Goal: Use online tool/utility: Utilize a website feature to perform a specific function

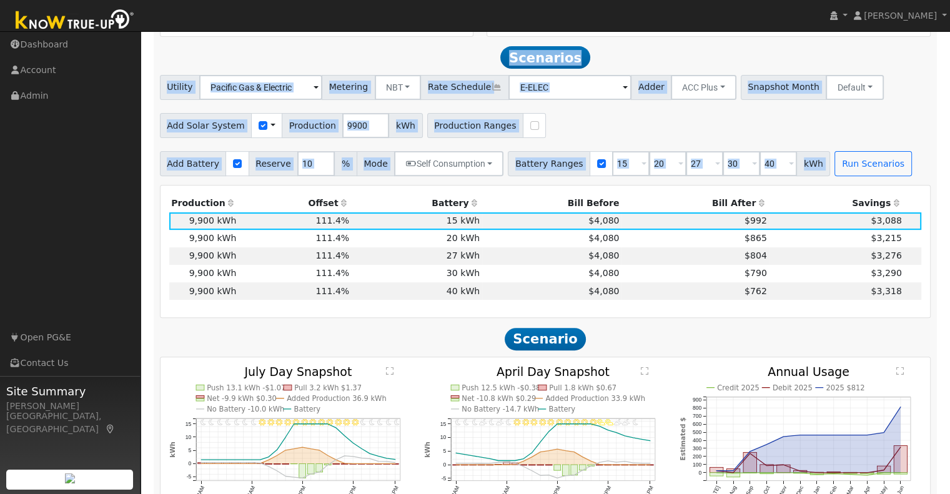
scroll to position [91, 0]
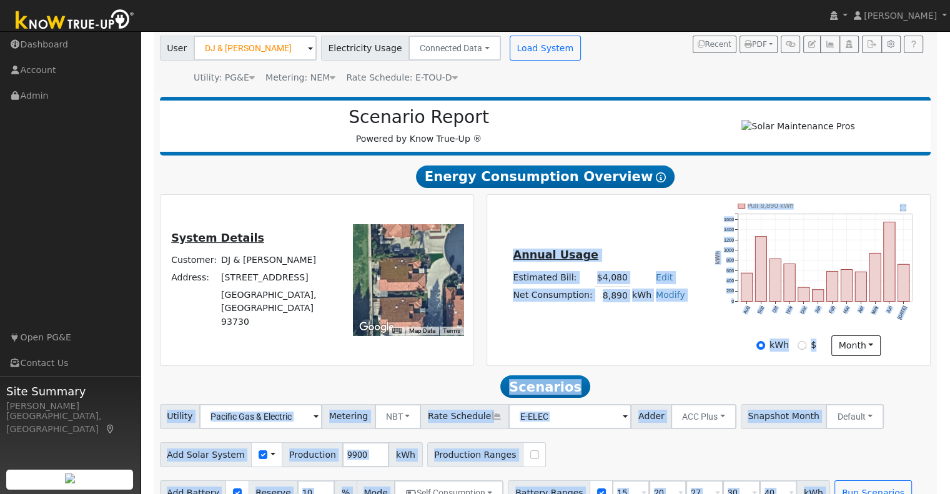
click at [374, 385] on h2 "Scenarios Scenario" at bounding box center [545, 386] width 771 height 23
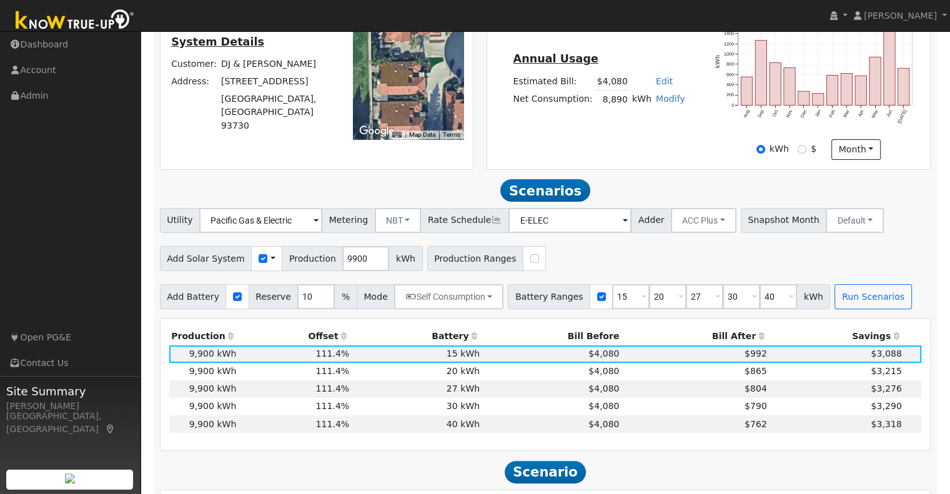
scroll to position [285, 0]
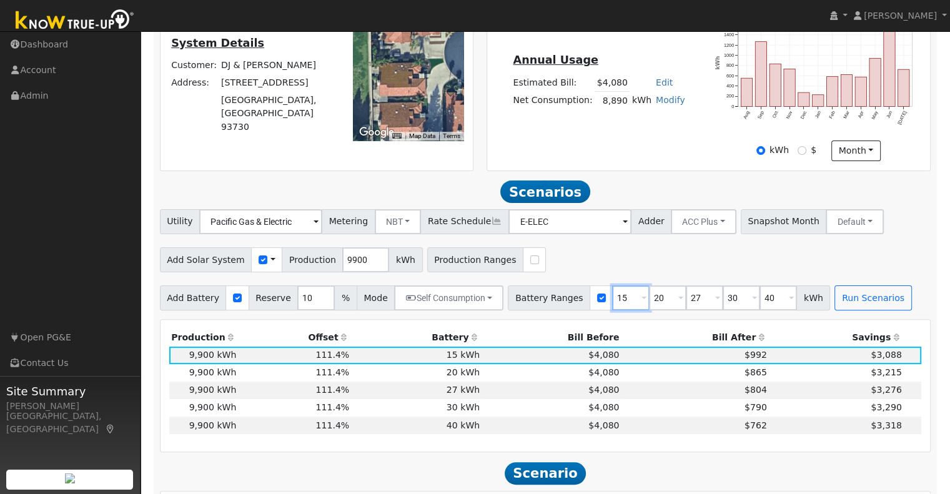
click at [612, 299] on input "15" at bounding box center [630, 297] width 37 height 25
type input "13.5"
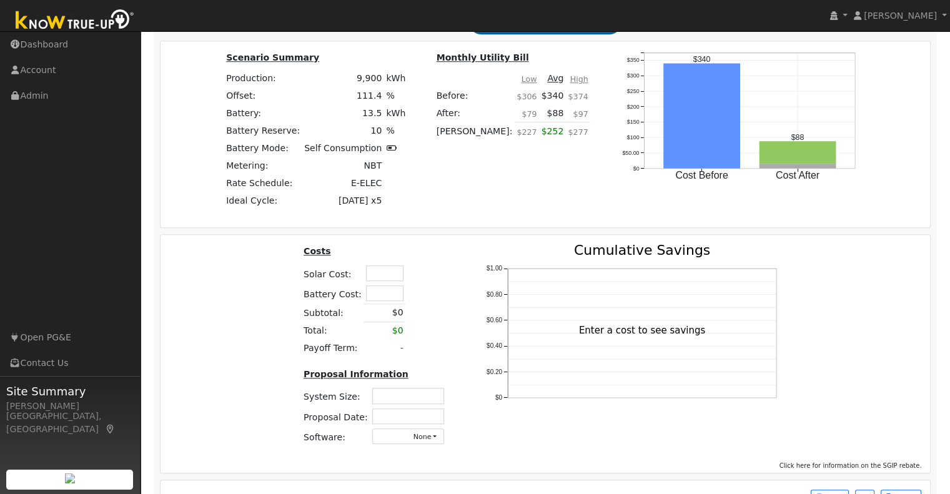
scroll to position [972, 0]
click at [375, 277] on input "text" at bounding box center [384, 273] width 37 height 16
type input "$37,000"
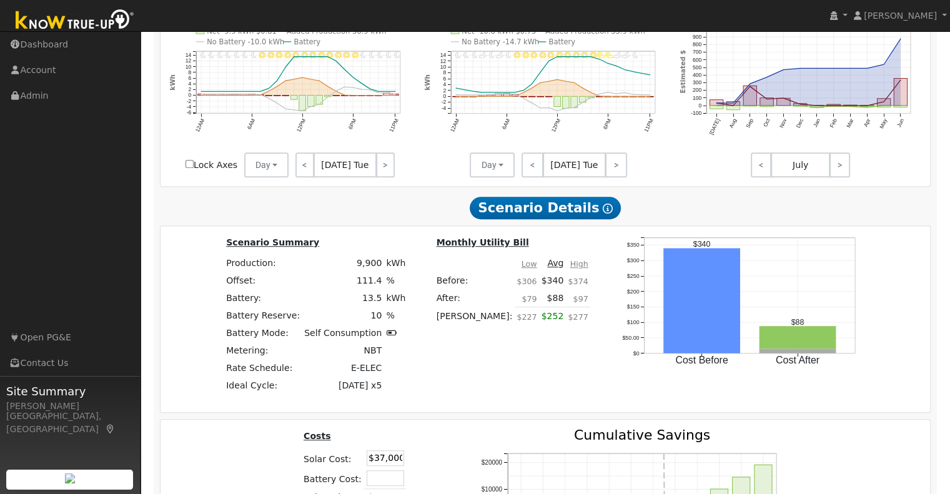
scroll to position [787, 0]
click at [380, 458] on input "$37,000" at bounding box center [385, 458] width 37 height 16
click at [478, 412] on div "Scenario Summary Production: 9,900 kWh Offset: 111.4 % Battery: 13.5 kWh Batter…" at bounding box center [546, 319] width 770 height 186
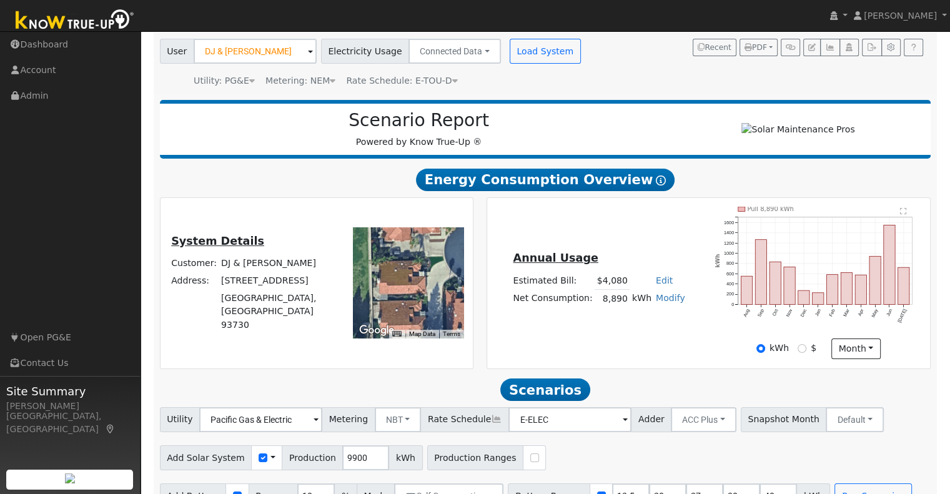
scroll to position [46, 0]
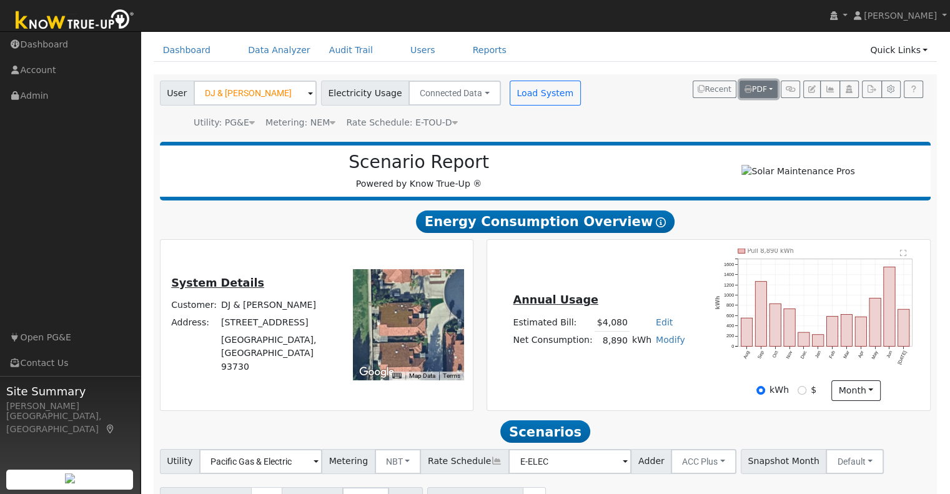
click at [771, 87] on button "PDF" at bounding box center [759, 89] width 38 height 17
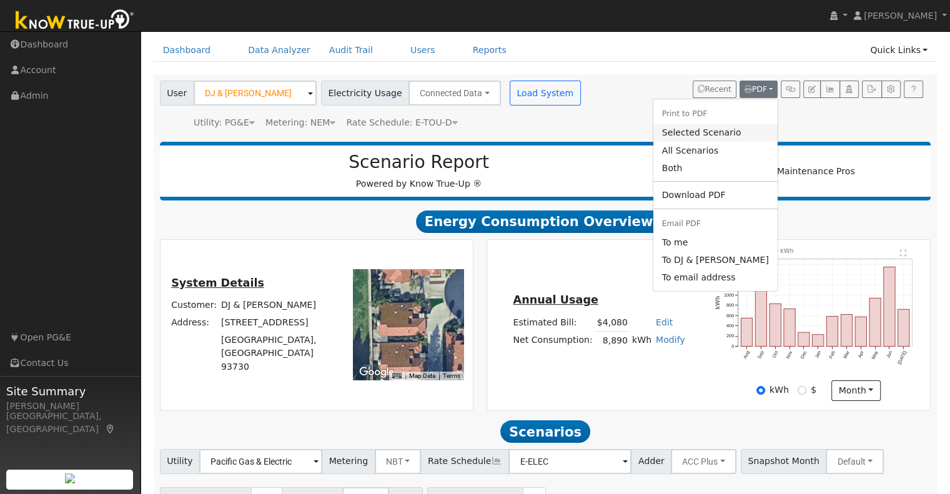
click at [710, 132] on link "Selected Scenario" at bounding box center [715, 132] width 124 height 17
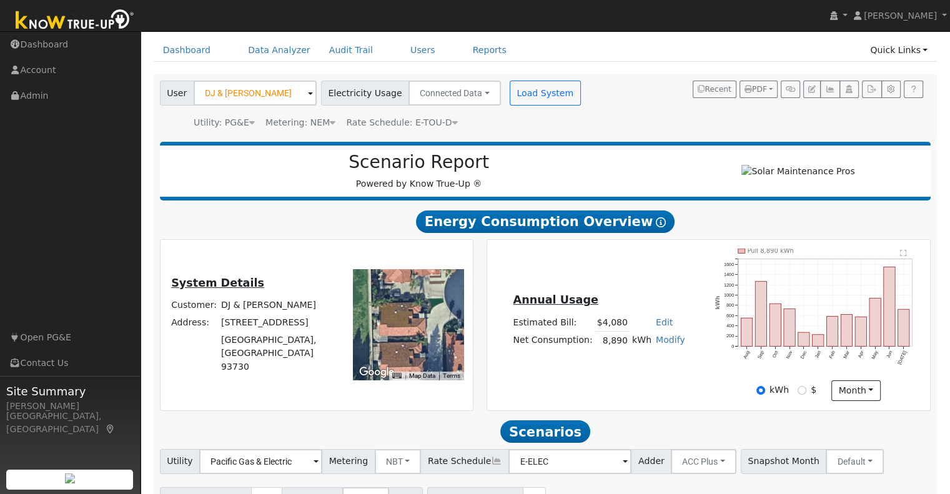
scroll to position [46, 0]
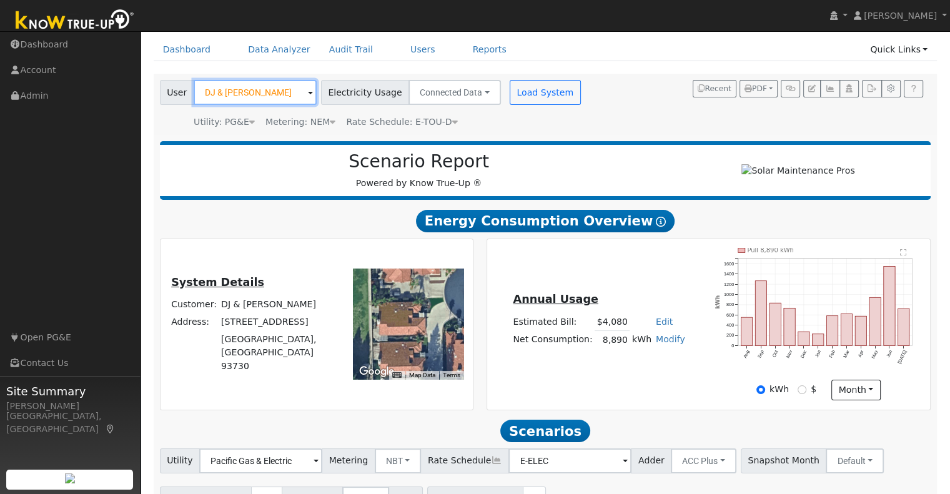
click at [250, 93] on input "DJ & Kristene Peden" at bounding box center [255, 92] width 123 height 25
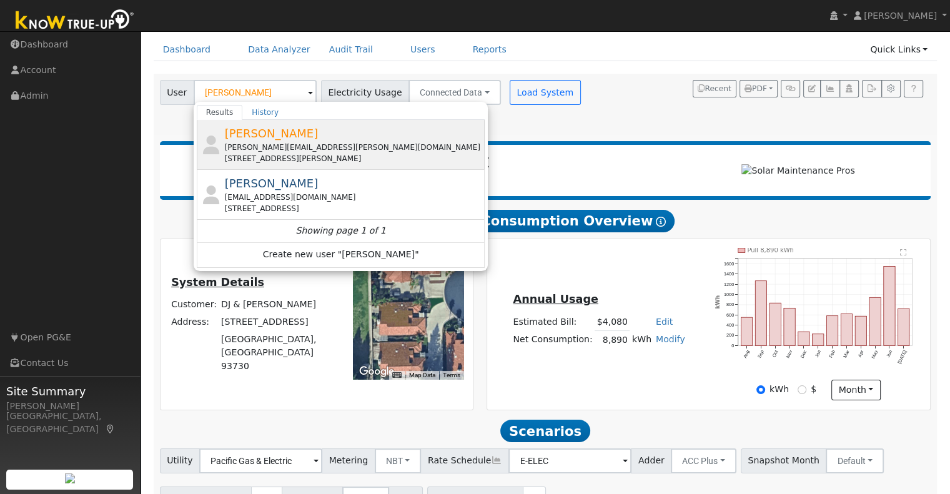
click at [285, 139] on span "[PERSON_NAME]" at bounding box center [272, 133] width 94 height 13
type input "Brandon Lowry"
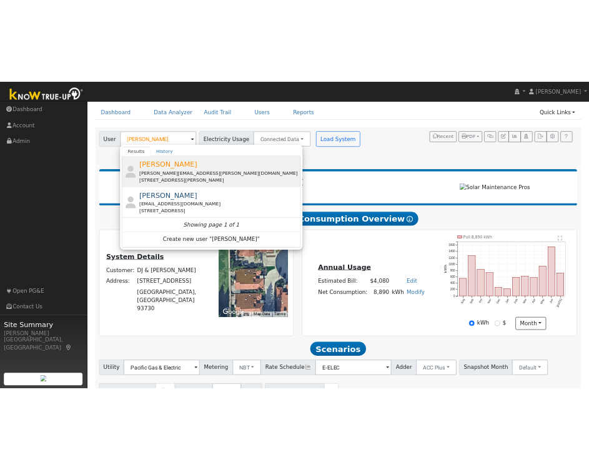
scroll to position [0, 0]
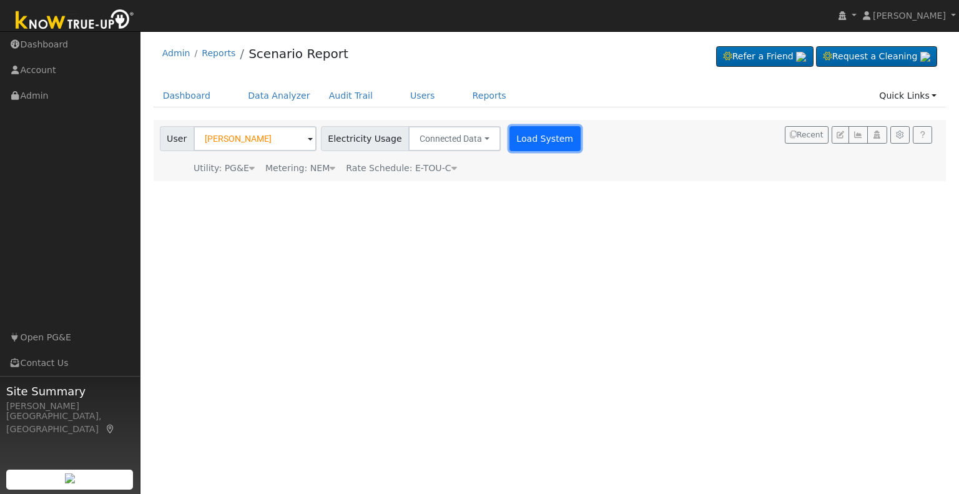
click at [510, 139] on button "Load System" at bounding box center [545, 138] width 71 height 25
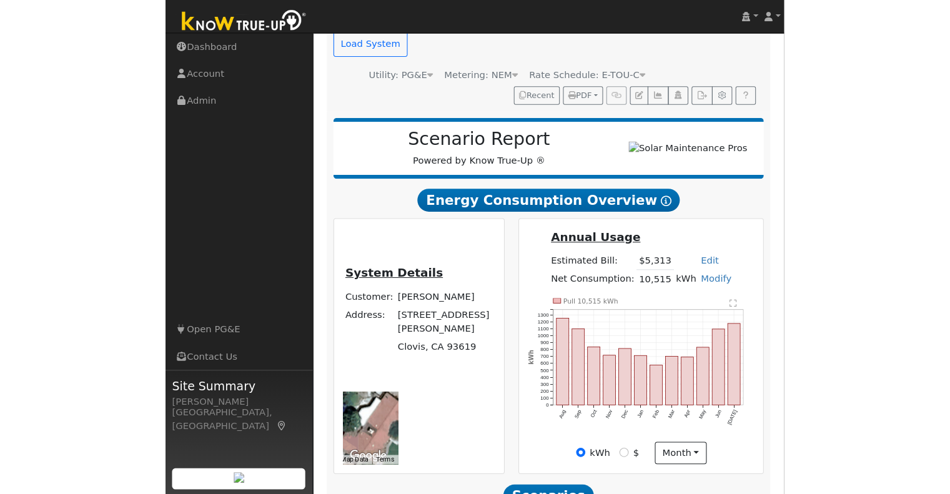
scroll to position [119, 0]
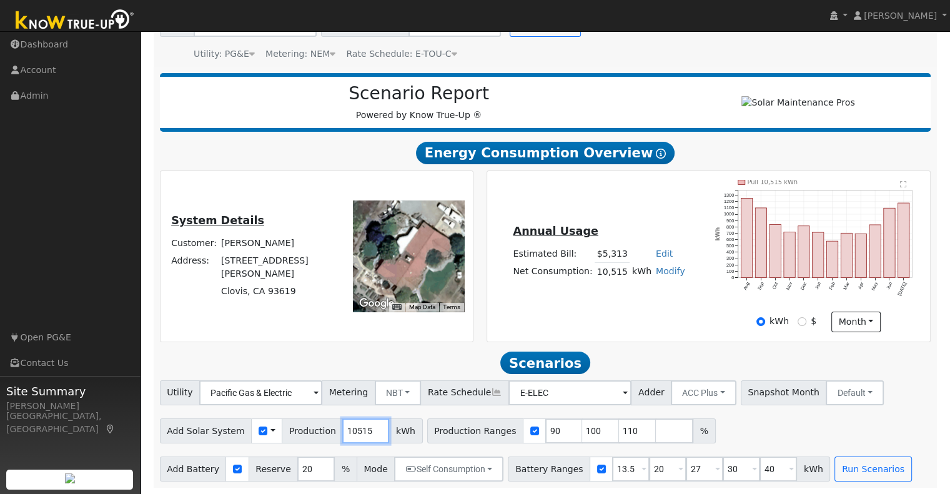
click at [345, 428] on input "10515" at bounding box center [365, 430] width 47 height 25
click at [545, 434] on input "90" at bounding box center [563, 430] width 37 height 25
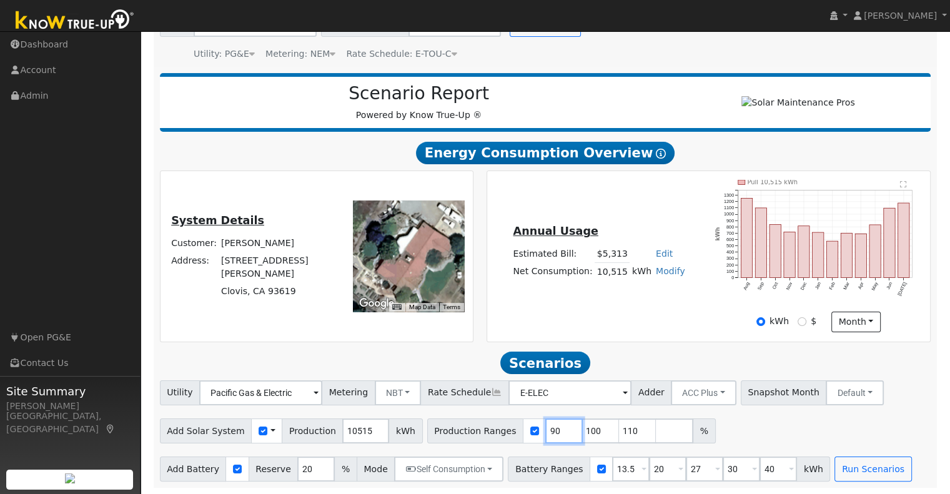
click at [545, 434] on input "90" at bounding box center [563, 430] width 37 height 25
type input "100"
type input "110"
type input "120"
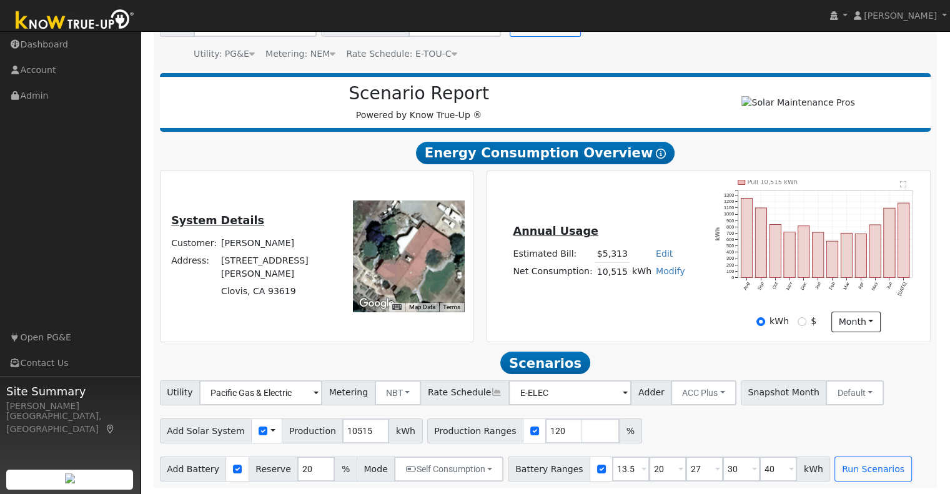
click at [655, 427] on div "Add Solar System Use CSV Data Production 10515 kWh Production Ranges 120 %" at bounding box center [545, 428] width 776 height 29
click at [848, 473] on button "Run Scenarios" at bounding box center [872, 469] width 77 height 25
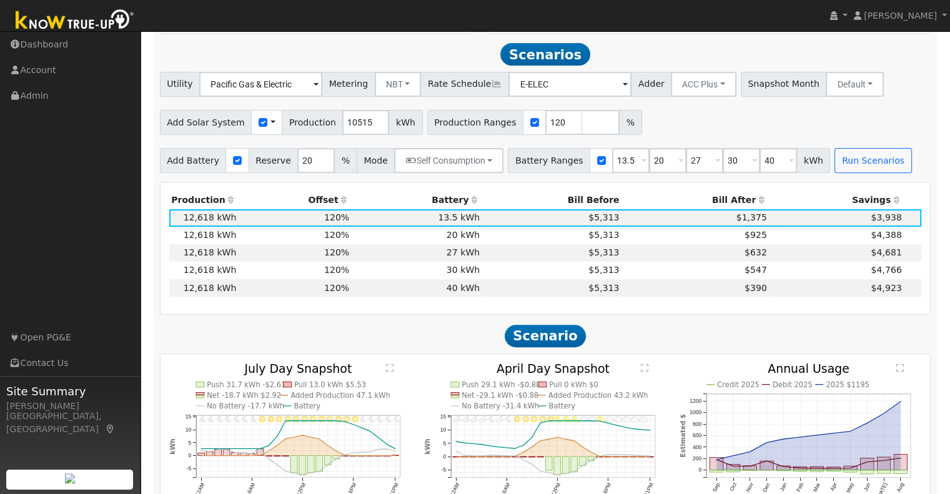
scroll to position [432, 0]
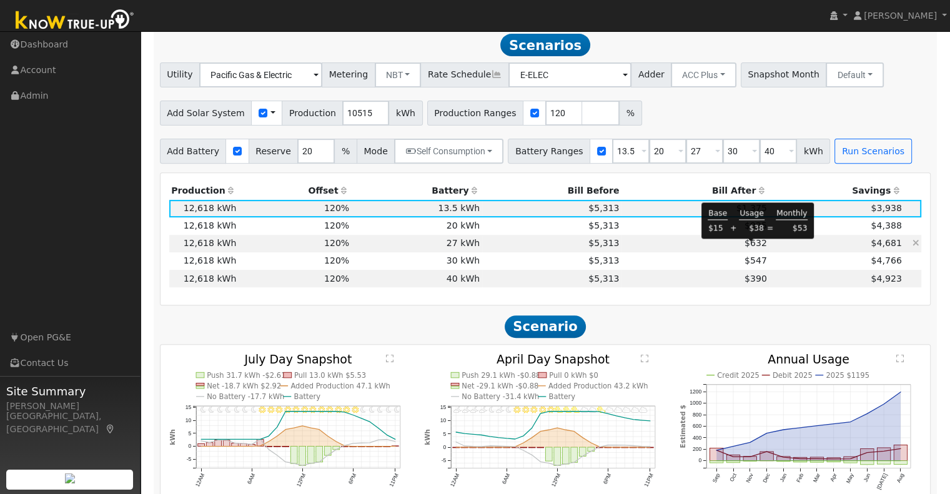
click at [752, 248] on span "$632" at bounding box center [756, 243] width 22 height 10
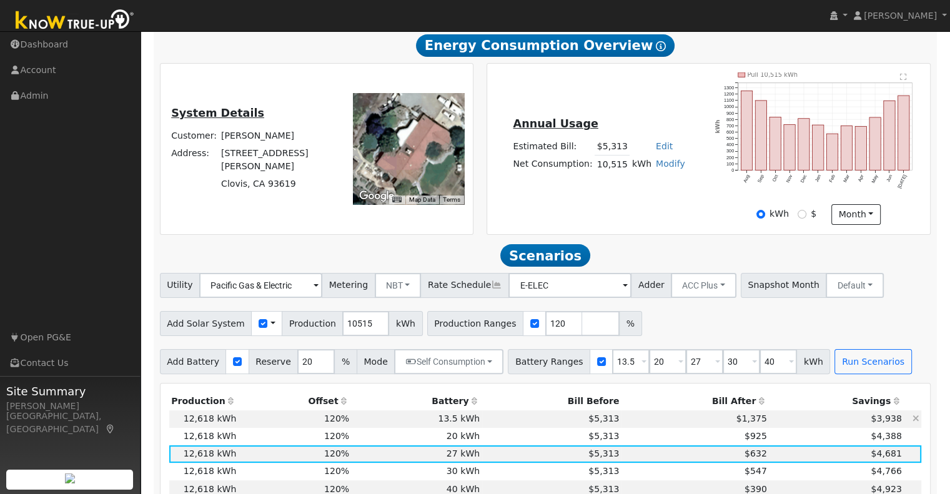
scroll to position [227, 0]
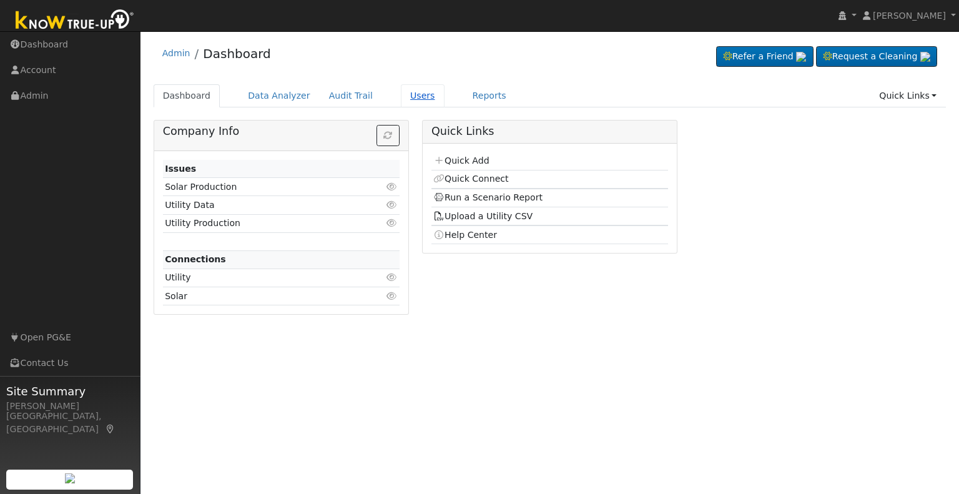
click at [402, 95] on link "Users" at bounding box center [423, 95] width 44 height 23
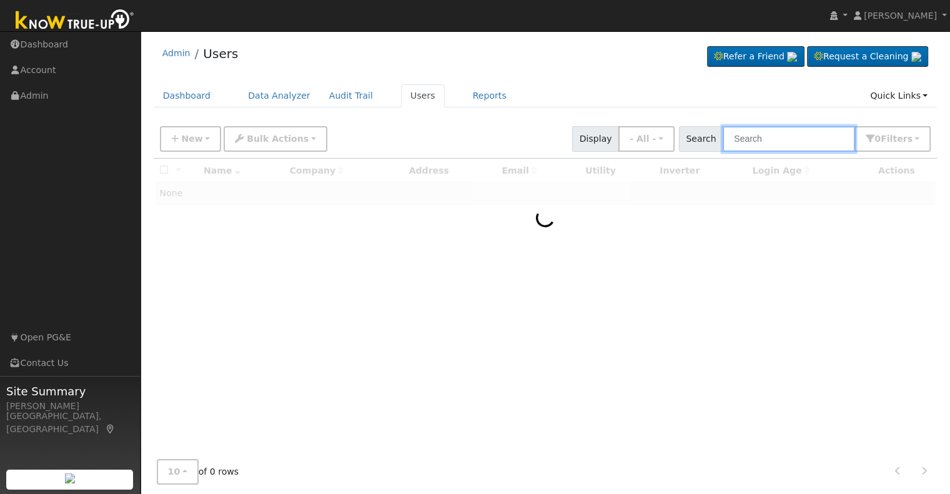
click at [760, 142] on input "text" at bounding box center [789, 139] width 132 height 26
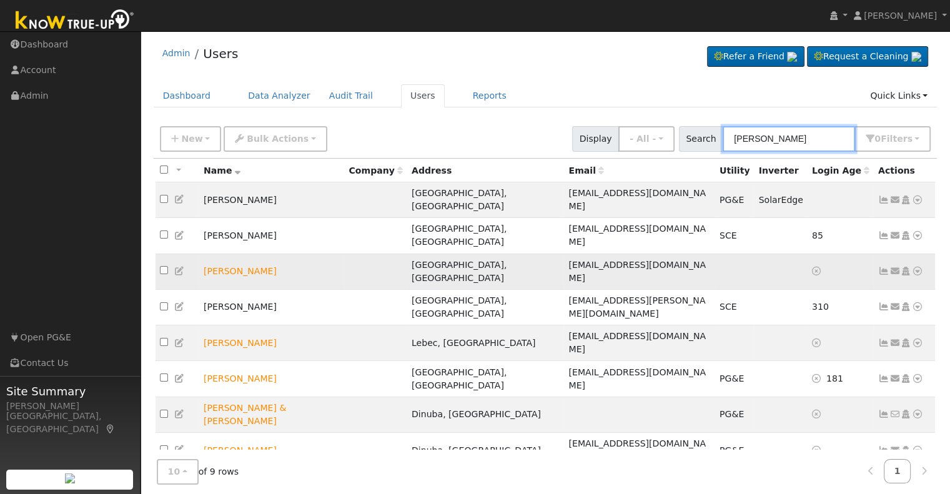
type input "karr"
click at [915, 267] on icon at bounding box center [917, 271] width 11 height 9
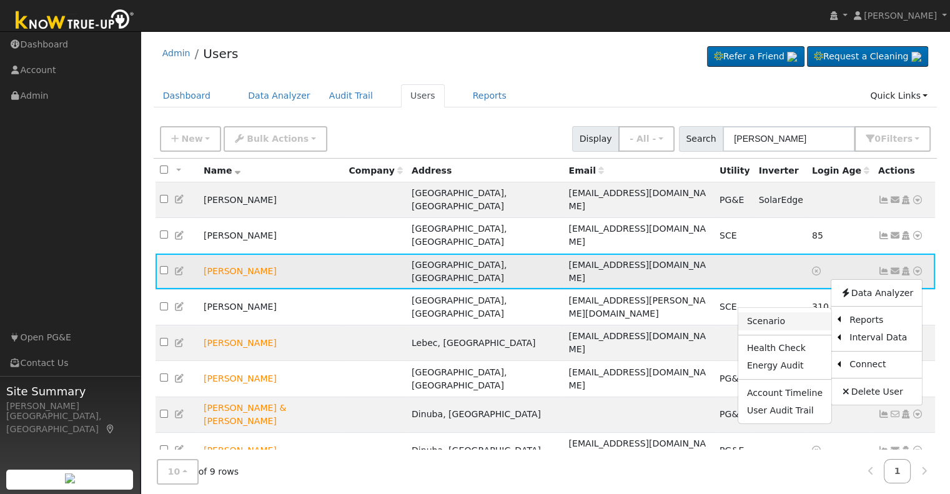
click at [781, 312] on link "Scenario" at bounding box center [784, 320] width 93 height 17
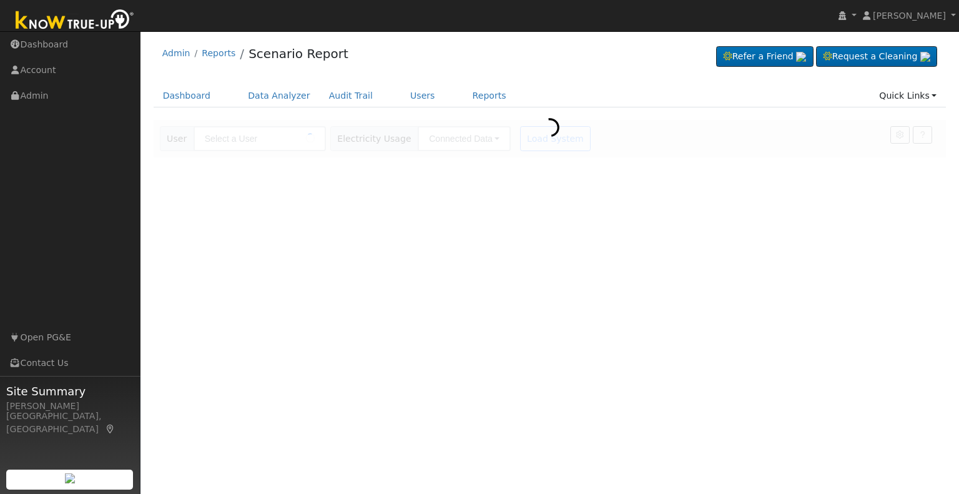
type input "[PERSON_NAME]"
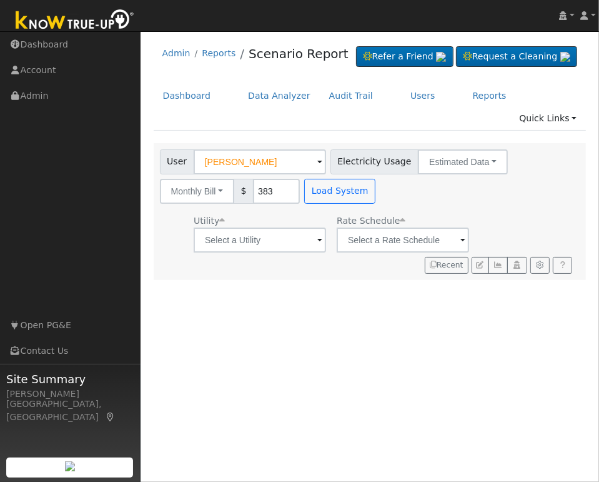
click at [317, 239] on span at bounding box center [319, 241] width 5 height 14
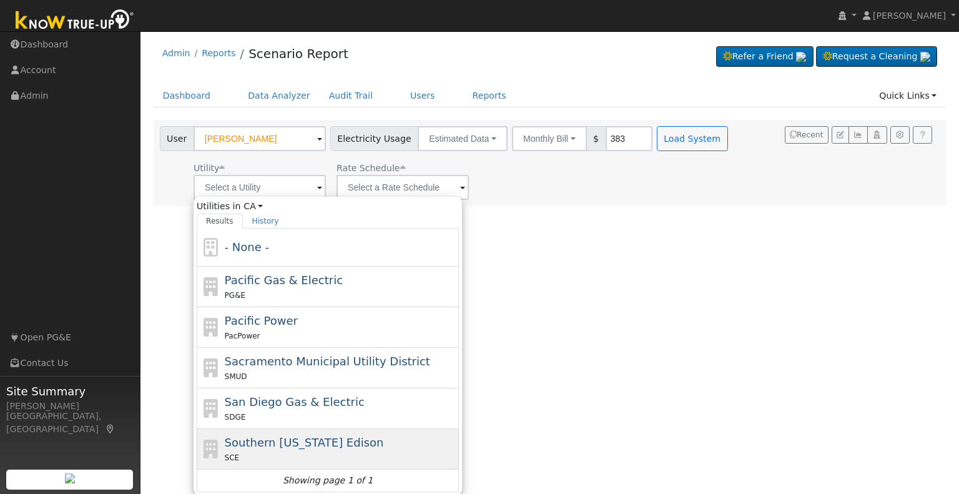
click at [281, 440] on span "Southern California Edison" at bounding box center [304, 442] width 159 height 13
type input "Southern California Edison"
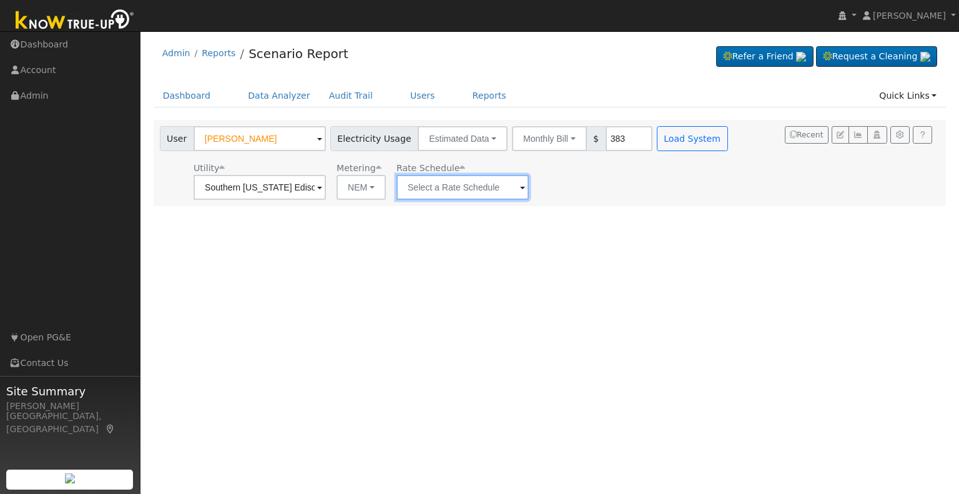
click at [326, 185] on input "text" at bounding box center [260, 187] width 132 height 25
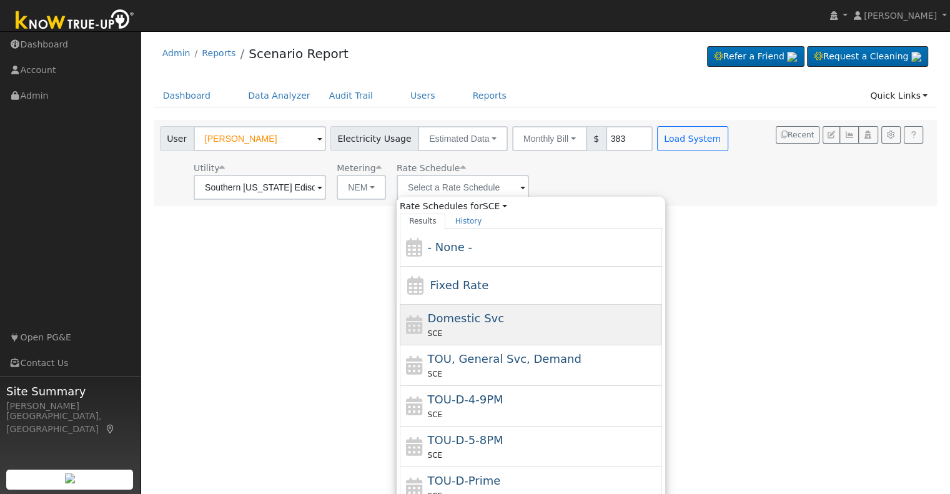
click at [512, 317] on div "Domestic Svc SCE" at bounding box center [544, 325] width 232 height 30
type input "Domestic Svc"
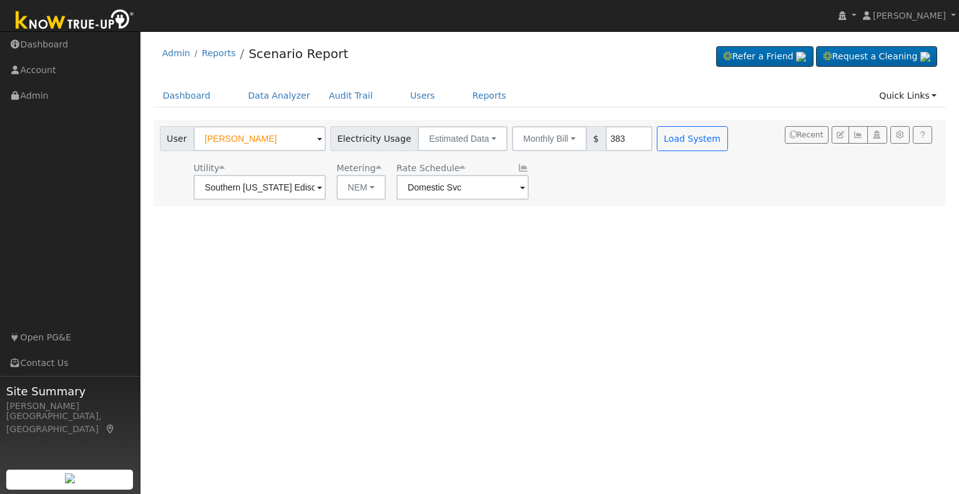
click at [667, 152] on div "User Jon Karr Account Default Account Default Account 2932 W Taylor Ct, Visalia…" at bounding box center [445, 163] width 576 height 74
click at [666, 145] on button "Load System" at bounding box center [692, 138] width 71 height 25
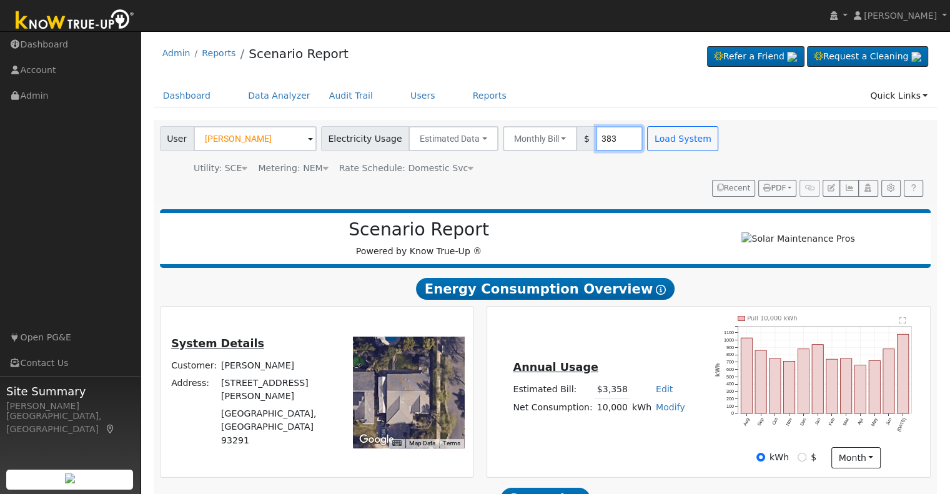
click at [596, 142] on input "383" at bounding box center [619, 138] width 47 height 25
type input "325"
click at [654, 136] on button "Load System" at bounding box center [682, 138] width 71 height 25
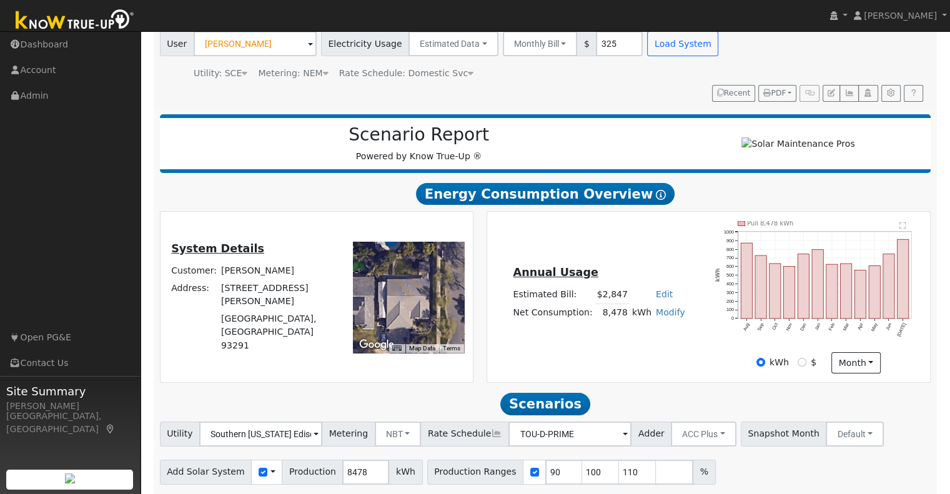
scroll to position [119, 0]
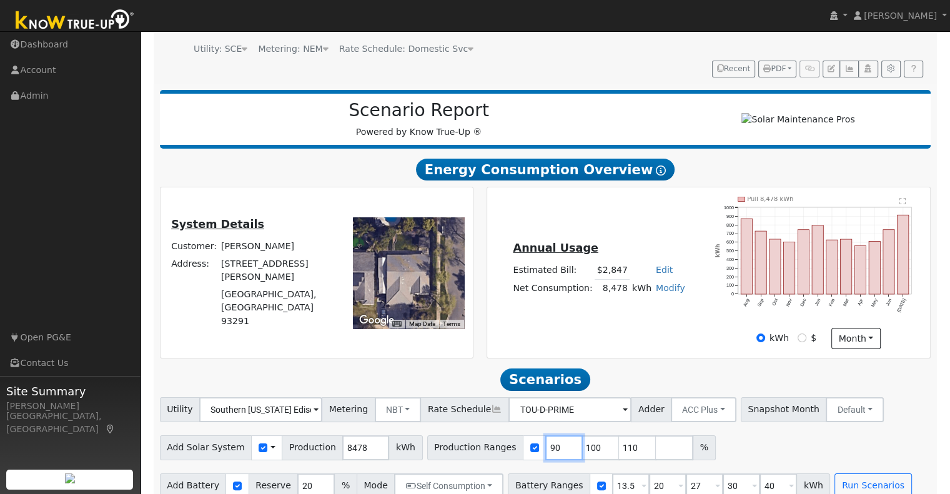
click at [545, 435] on input "90" at bounding box center [563, 447] width 37 height 25
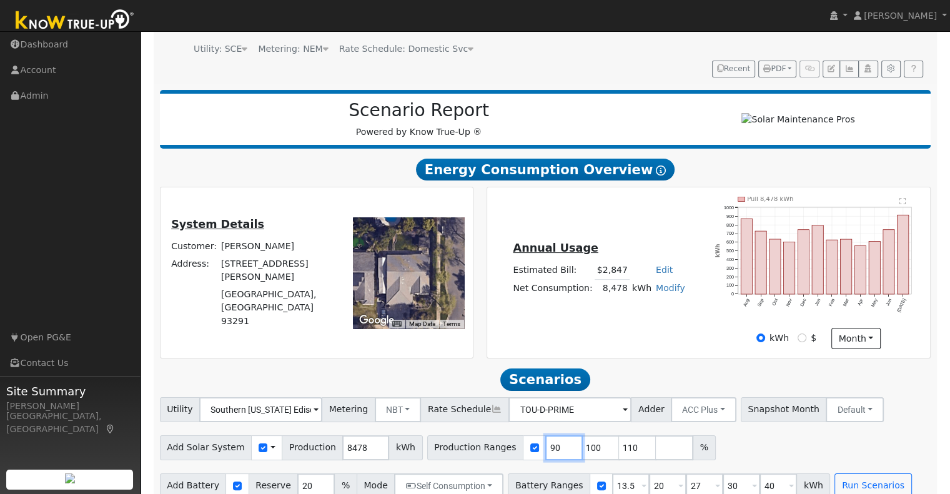
click at [545, 435] on input "90" at bounding box center [563, 447] width 37 height 25
type input "100"
type input "110"
type input "120"
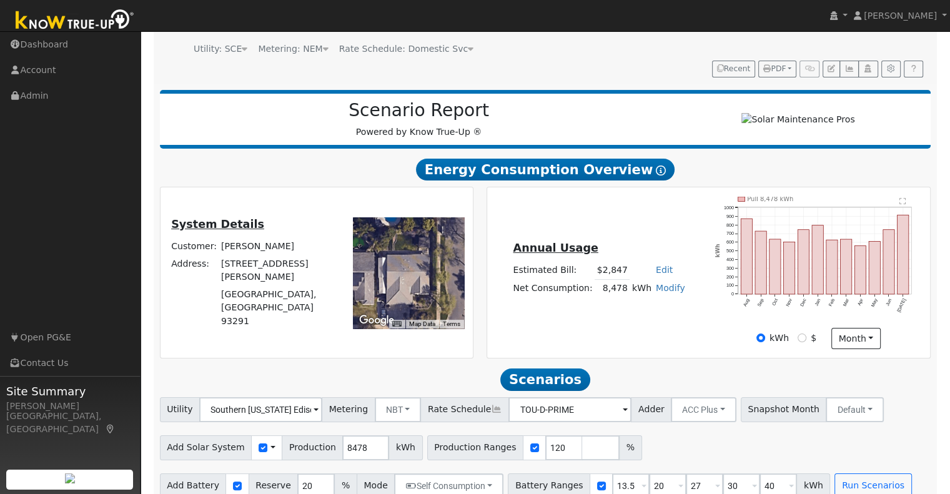
click at [676, 440] on div "Add Solar System Use CSV Data Production 8478 kWh Production Ranges 120 %" at bounding box center [545, 445] width 776 height 29
click at [846, 473] on button "Run Scenarios" at bounding box center [872, 485] width 77 height 25
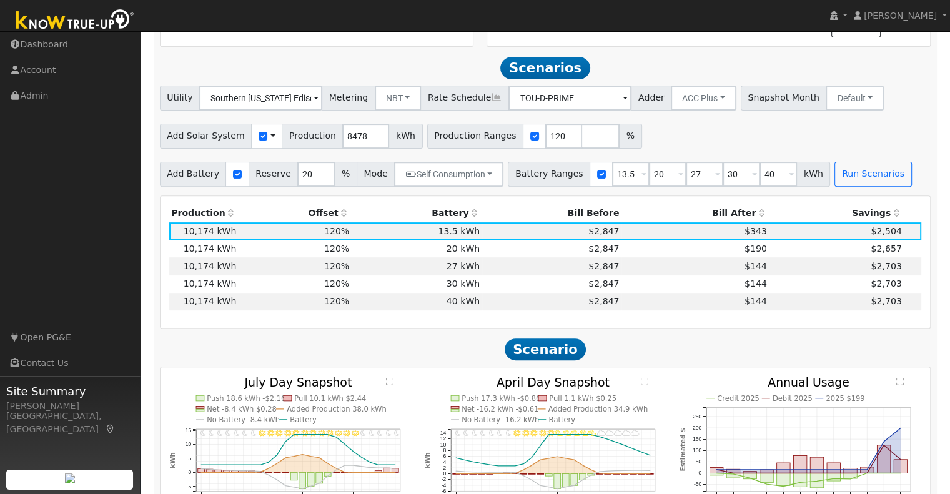
scroll to position [432, 0]
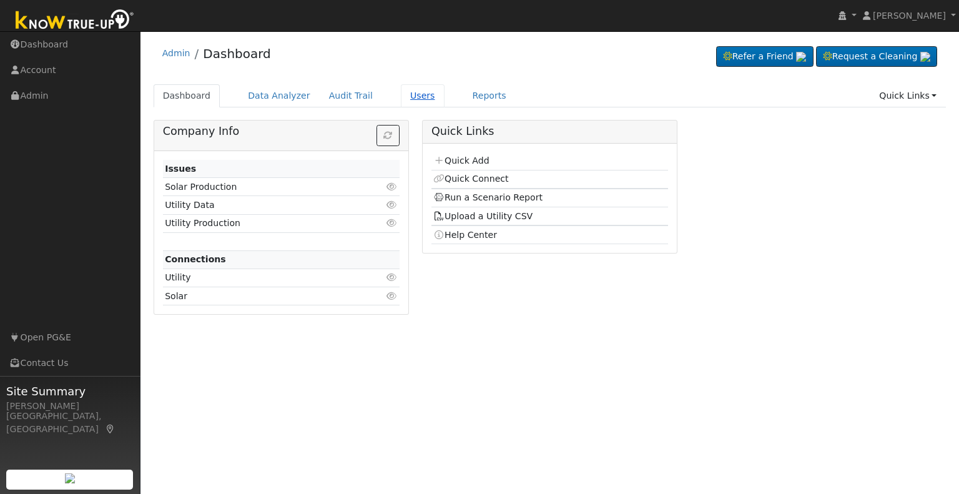
click at [408, 94] on link "Users" at bounding box center [423, 95] width 44 height 23
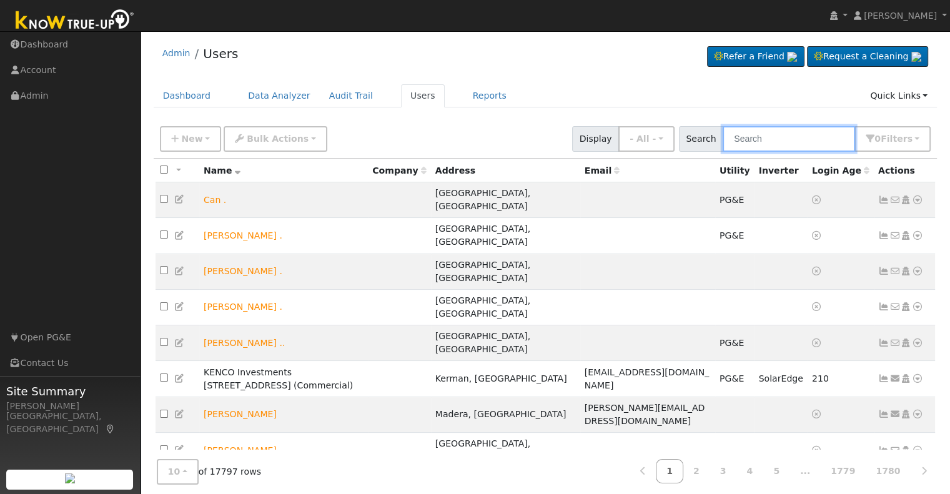
click at [763, 139] on input "text" at bounding box center [789, 139] width 132 height 26
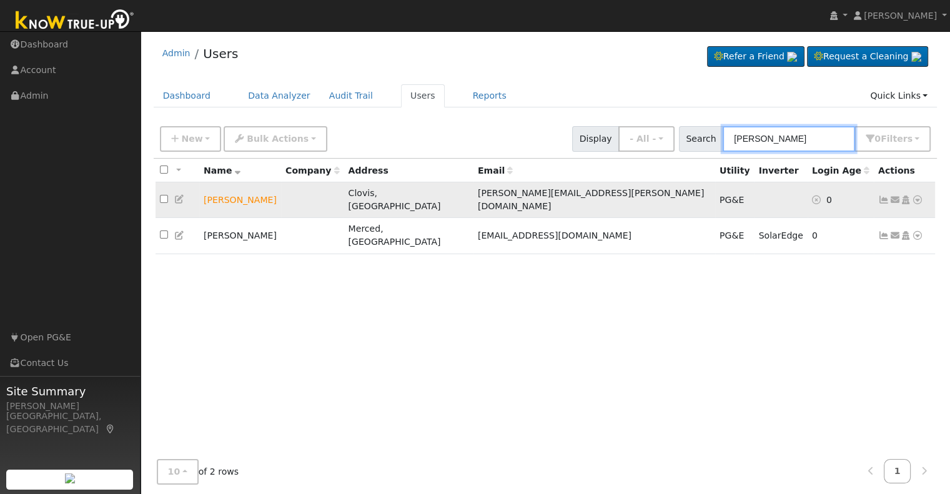
type input "[PERSON_NAME]"
click at [917, 196] on icon at bounding box center [917, 199] width 11 height 9
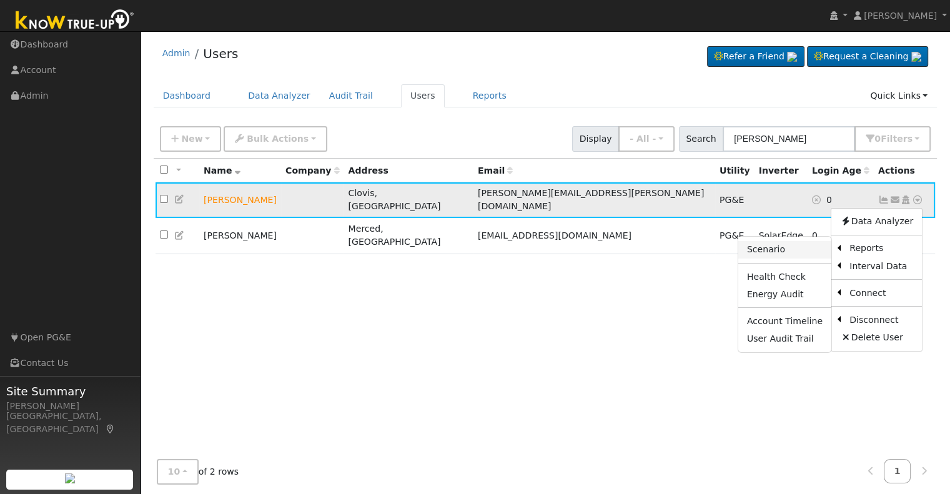
click at [774, 247] on link "Scenario" at bounding box center [784, 249] width 93 height 17
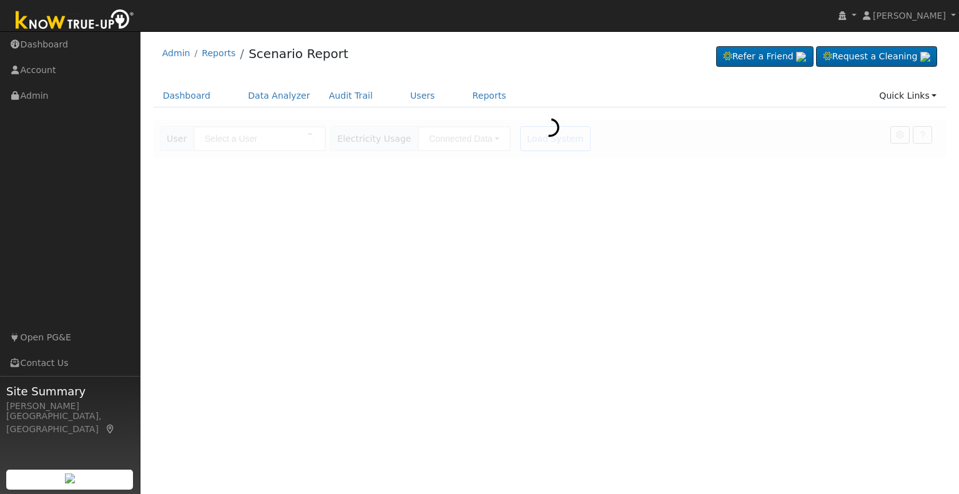
type input "[PERSON_NAME]"
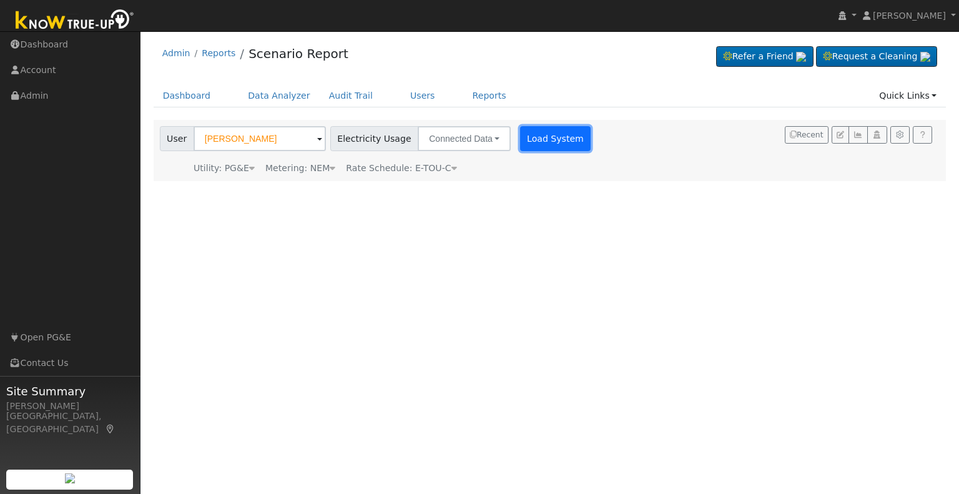
click at [547, 144] on button "Load System" at bounding box center [555, 138] width 71 height 25
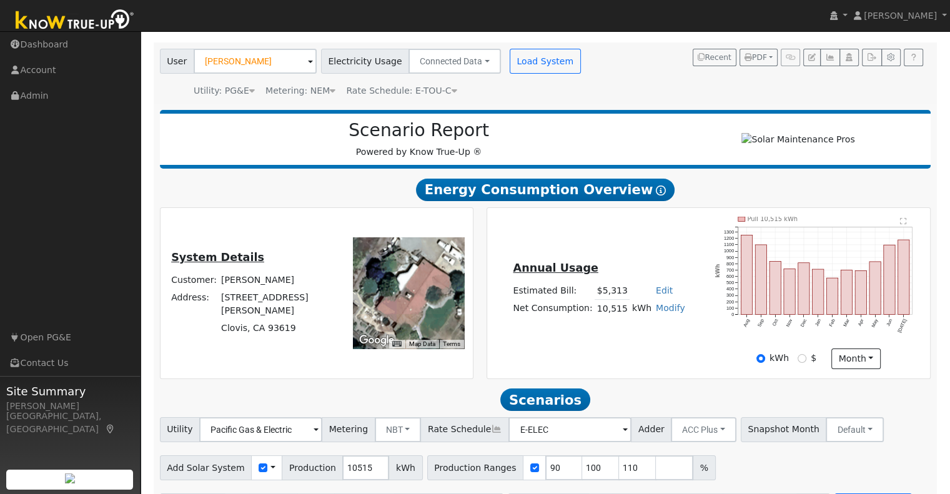
scroll to position [119, 0]
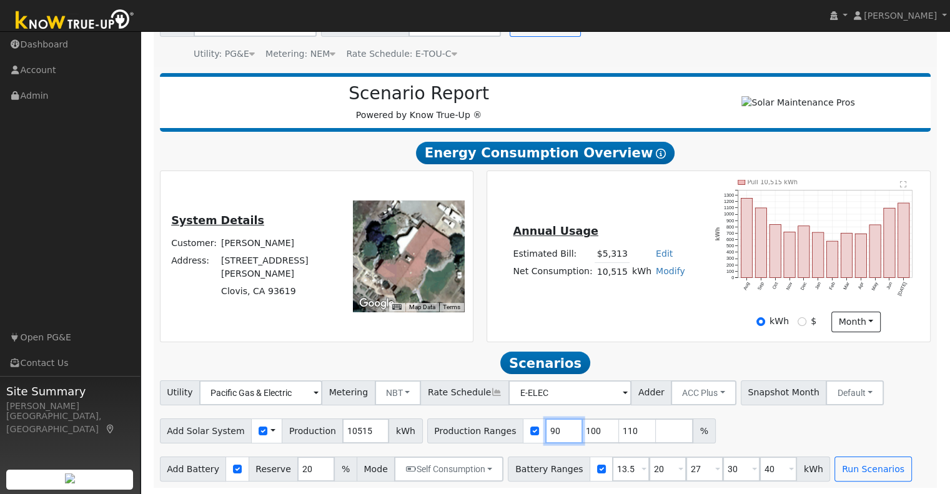
click at [545, 429] on input "90" at bounding box center [563, 430] width 37 height 25
type input "100"
type input "110"
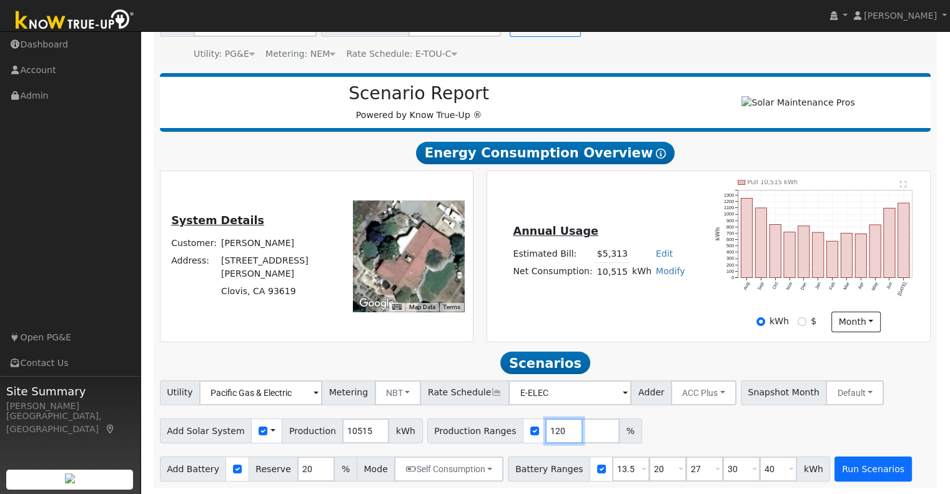
type input "120"
click at [843, 475] on button "Run Scenarios" at bounding box center [872, 469] width 77 height 25
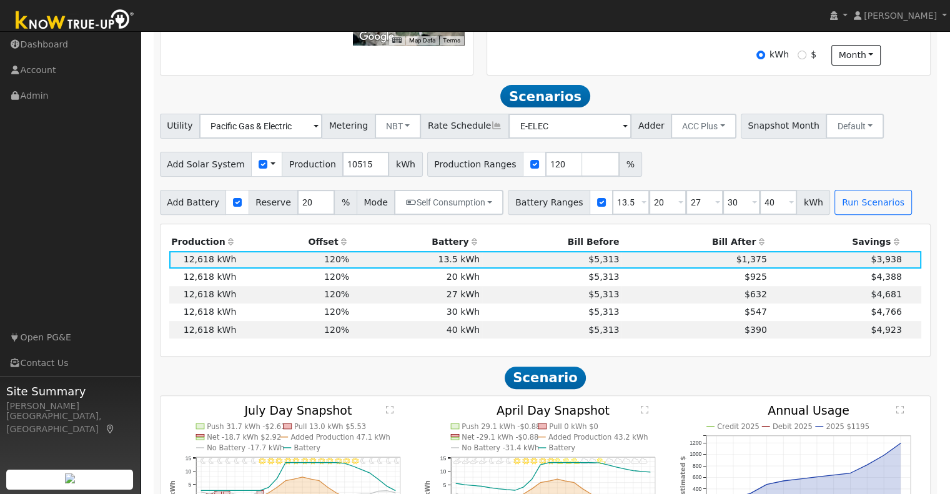
scroll to position [432, 0]
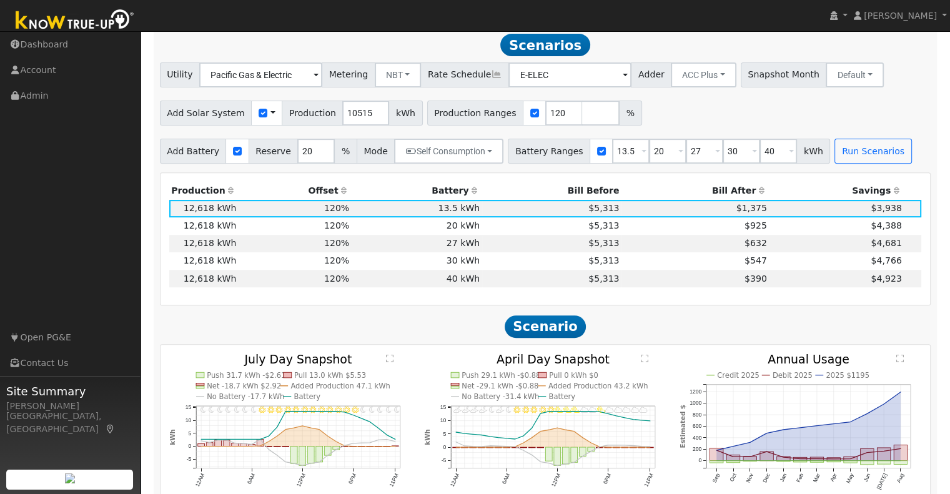
click at [596, 445] on icon "11PM - undefined 10PM - Cloudy 9PM - Cloudy 8PM - Cloudy 7PM - Cloudy 6PM - Clo…" at bounding box center [545, 440] width 242 height 173
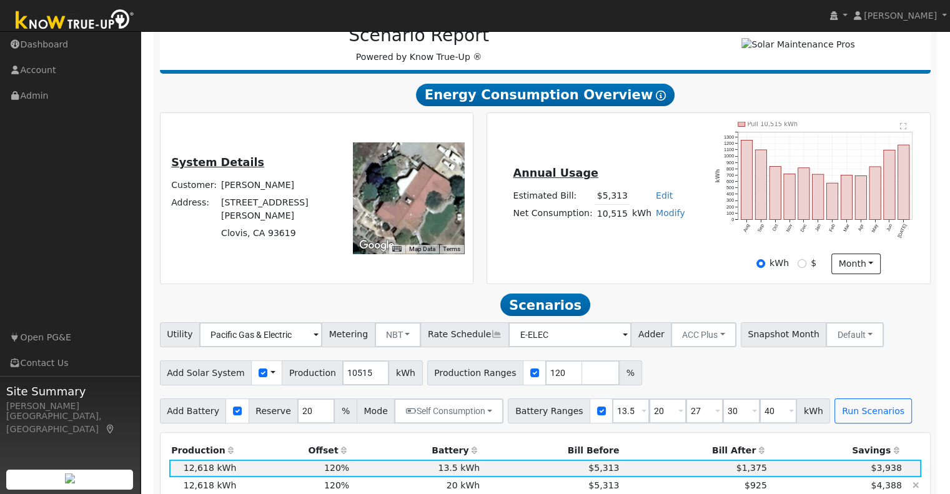
scroll to position [172, 0]
click at [545, 380] on input "120" at bounding box center [563, 372] width 37 height 25
click at [530, 377] on input "checkbox" at bounding box center [534, 373] width 9 height 9
click at [342, 385] on input "10515" at bounding box center [365, 372] width 47 height 25
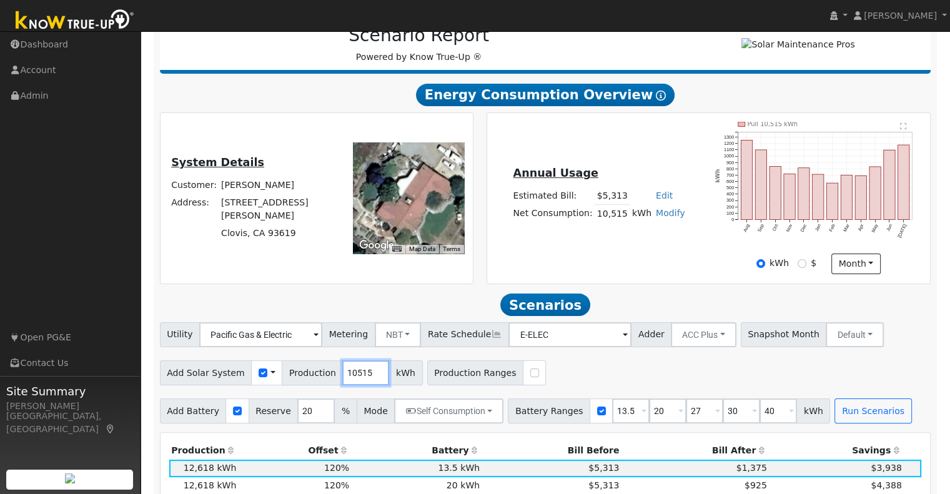
click at [342, 385] on input "10515" at bounding box center [365, 372] width 47 height 25
click at [530, 377] on input "checkbox" at bounding box center [534, 373] width 9 height 9
checkbox input "true"
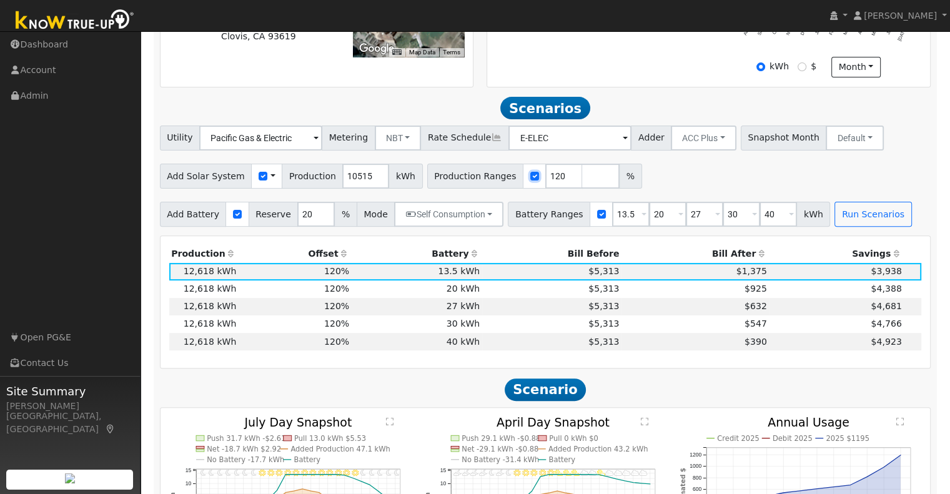
scroll to position [370, 0]
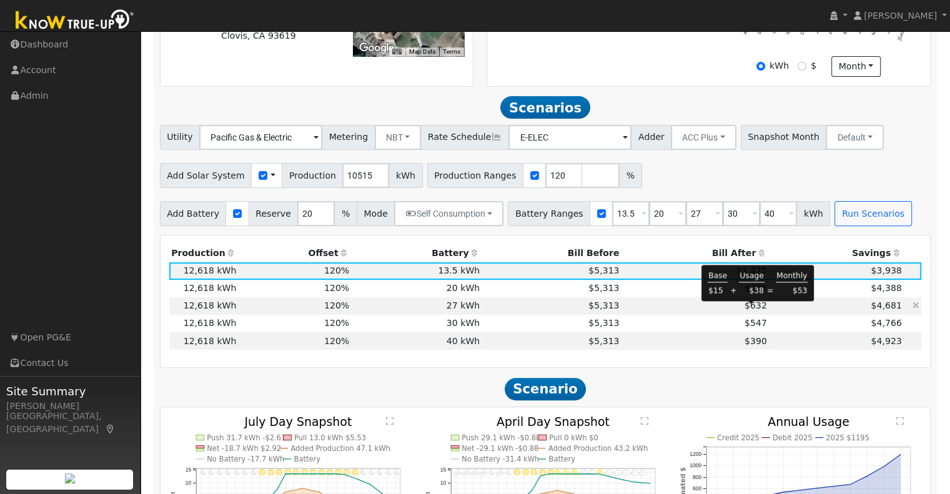
click at [750, 310] on span "$632" at bounding box center [756, 305] width 22 height 10
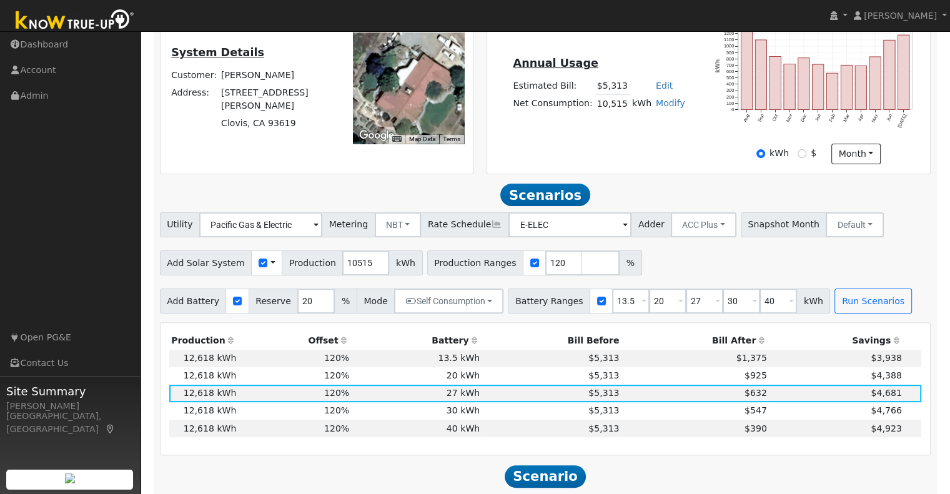
scroll to position [302, 0]
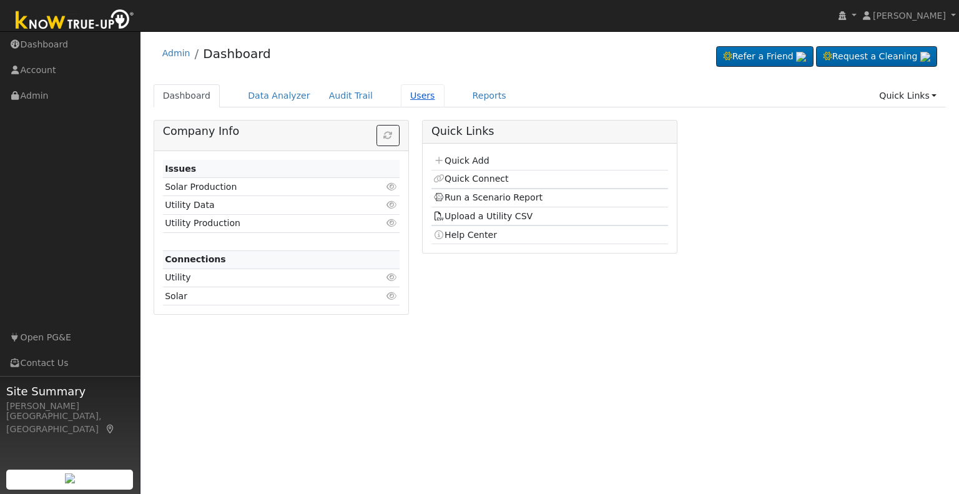
click at [401, 105] on link "Users" at bounding box center [423, 95] width 44 height 23
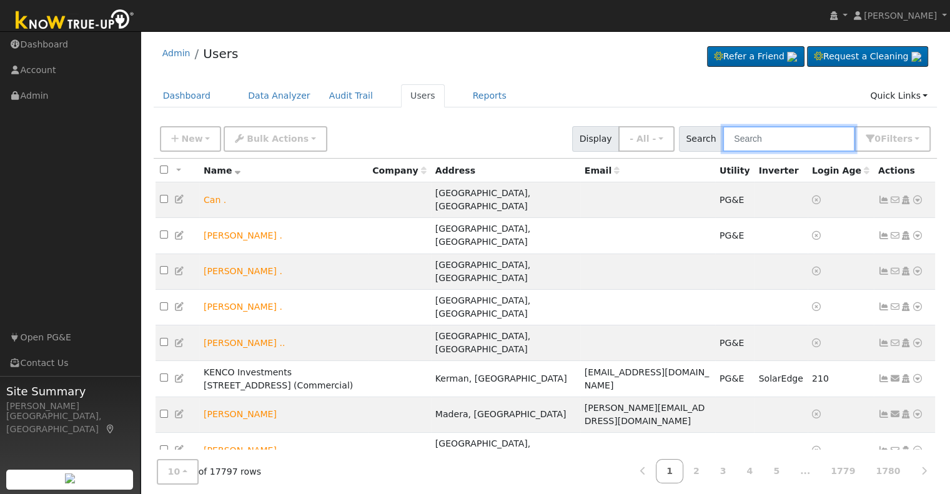
click at [763, 137] on input "text" at bounding box center [789, 139] width 132 height 26
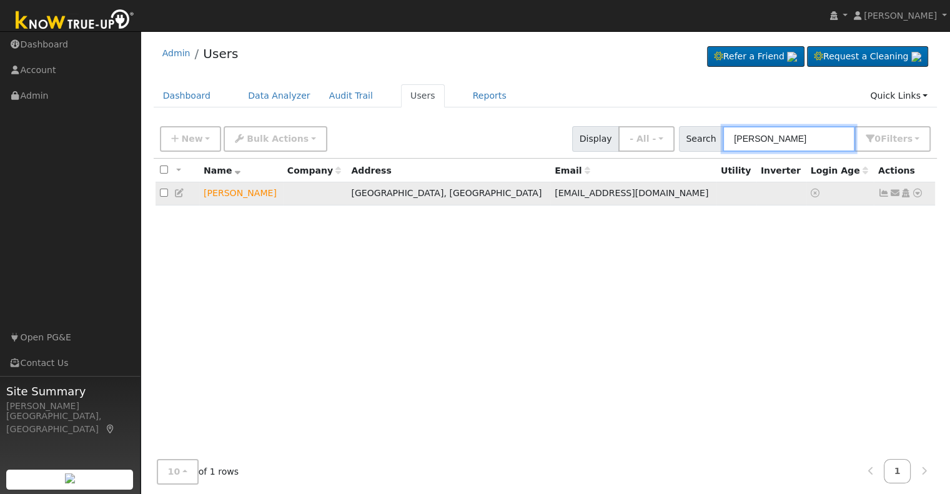
type input "rebecca ward"
click at [916, 195] on icon at bounding box center [917, 193] width 11 height 9
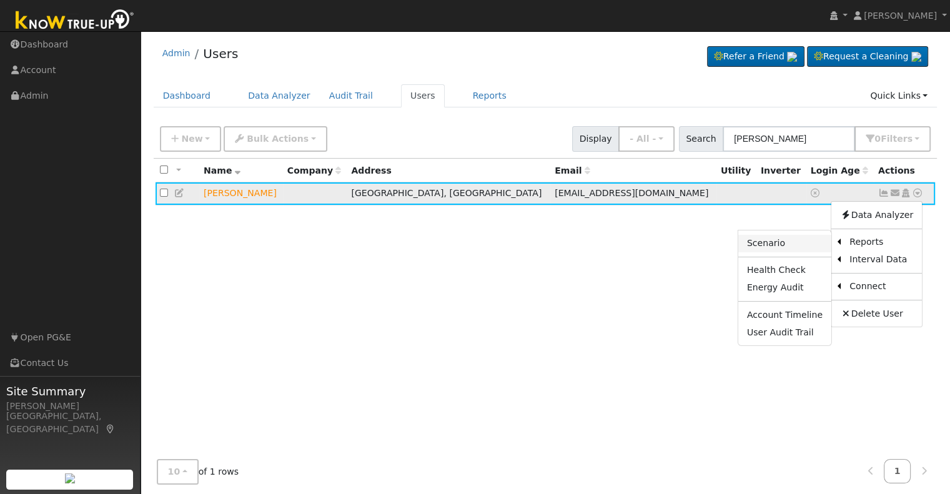
click at [786, 243] on link "Scenario" at bounding box center [784, 243] width 93 height 17
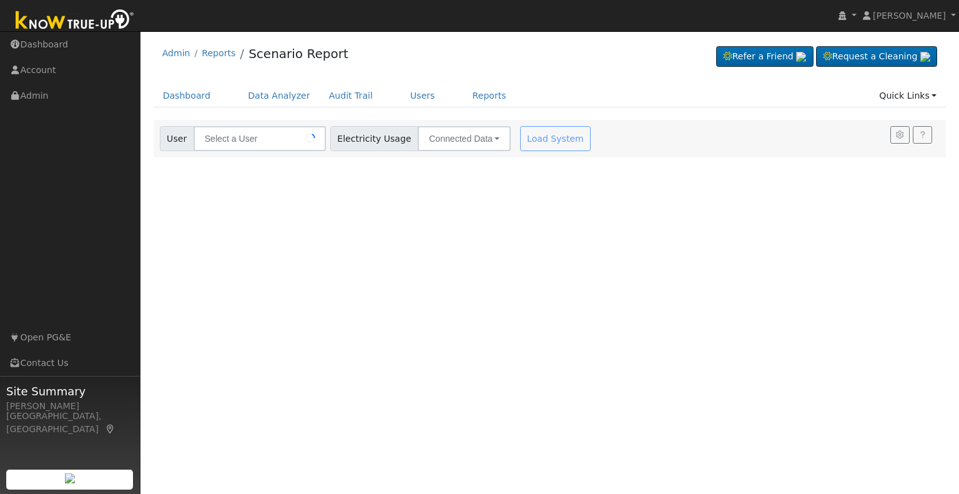
type input "[PERSON_NAME]"
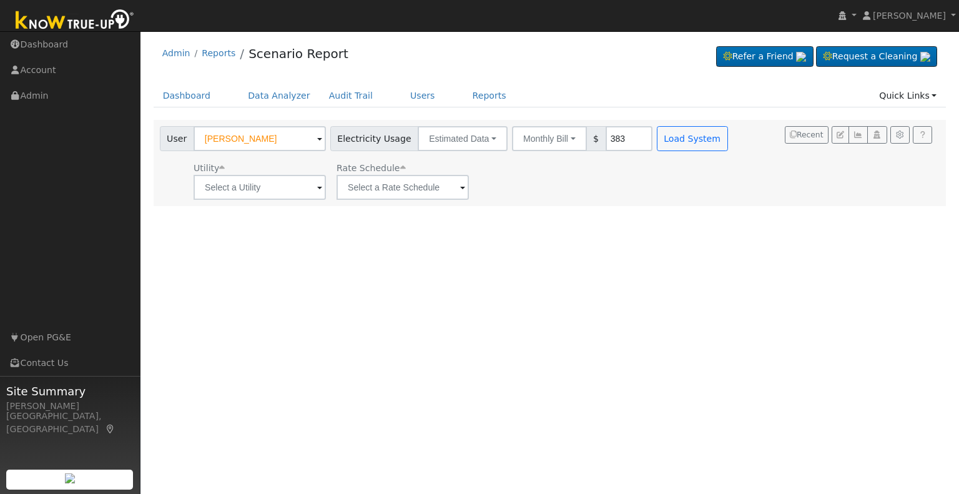
click at [606, 139] on input "383" at bounding box center [629, 138] width 47 height 25
click at [672, 133] on button "Load System" at bounding box center [692, 138] width 71 height 25
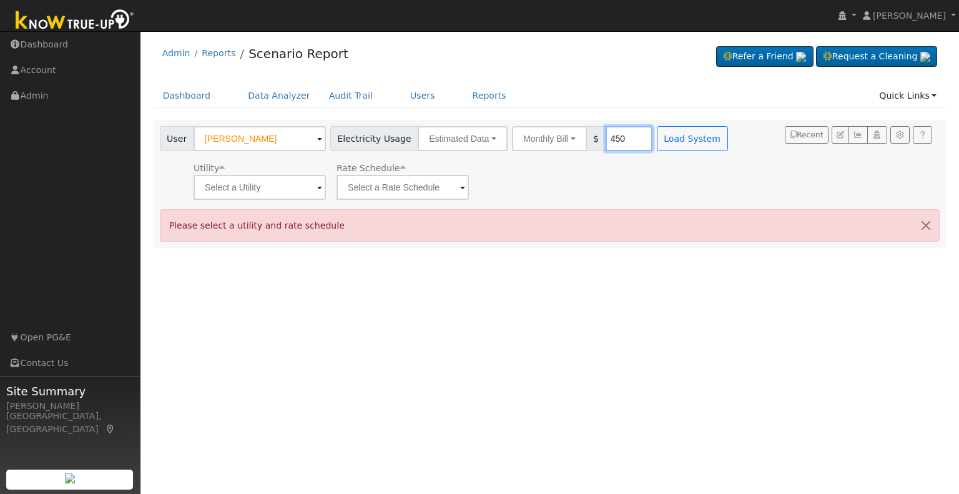
click at [606, 142] on input "450" at bounding box center [629, 138] width 47 height 25
type input "400"
click at [319, 186] on span at bounding box center [319, 188] width 5 height 14
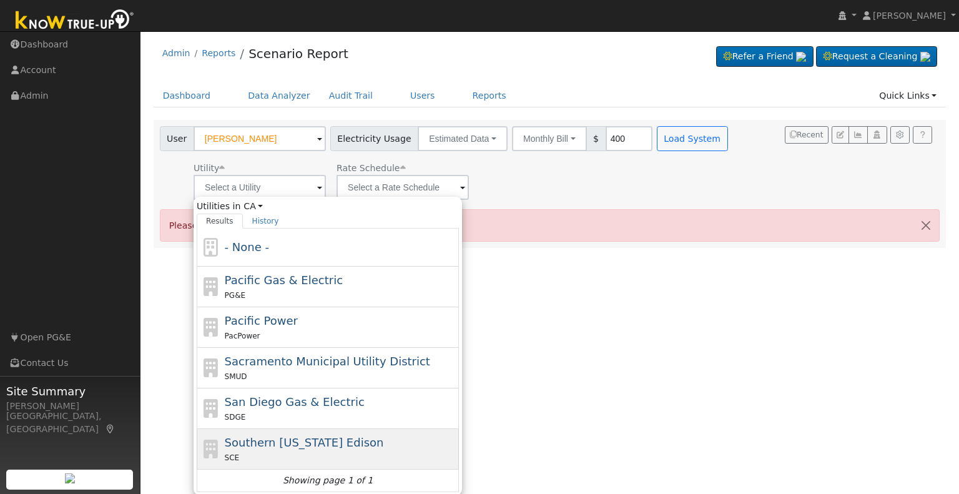
click at [304, 442] on span "Southern [US_STATE] Edison" at bounding box center [304, 442] width 159 height 13
type input "Southern [US_STATE] Edison"
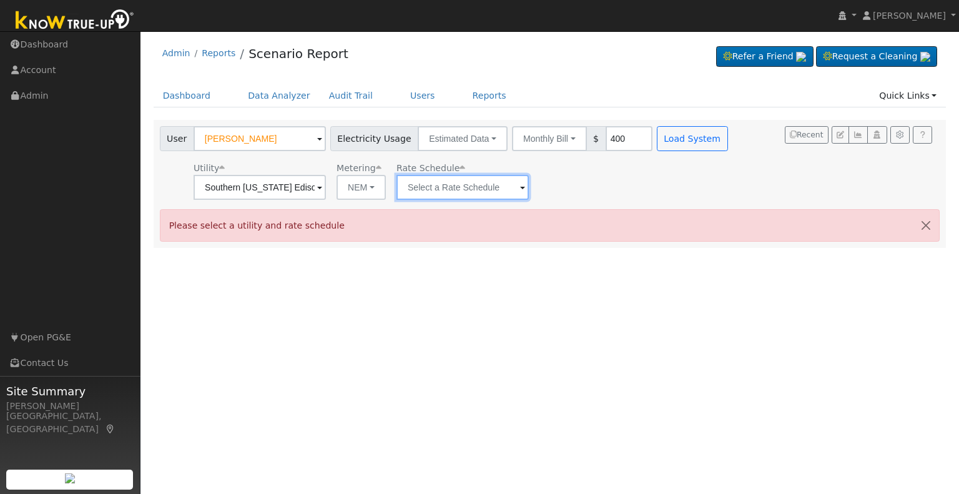
click at [326, 197] on input "text" at bounding box center [260, 187] width 132 height 25
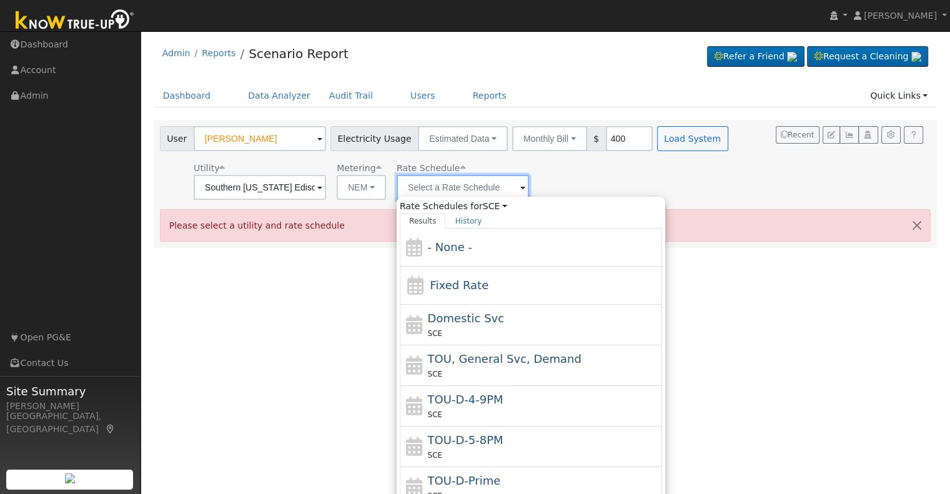
click at [326, 189] on input "text" at bounding box center [260, 187] width 132 height 25
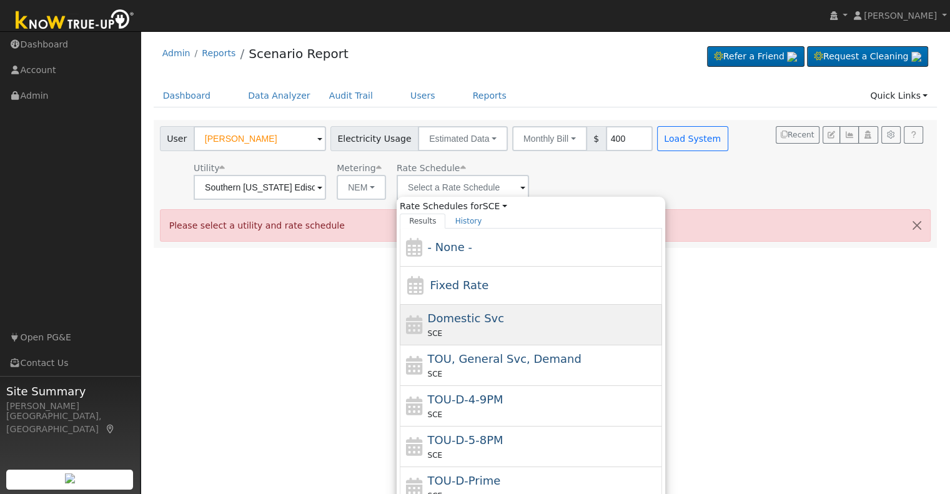
click at [479, 327] on div "SCE" at bounding box center [544, 333] width 232 height 13
type input "Domestic Svc"
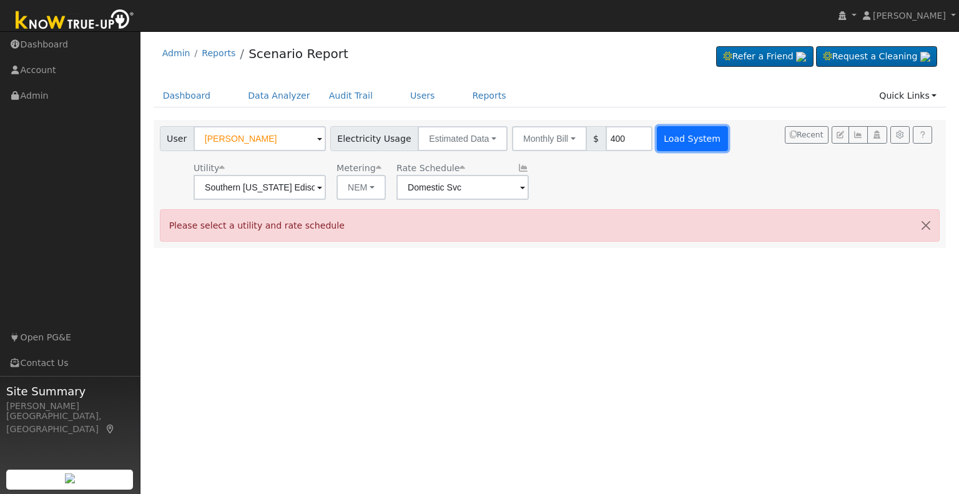
click at [657, 151] on button "Load System" at bounding box center [692, 138] width 71 height 25
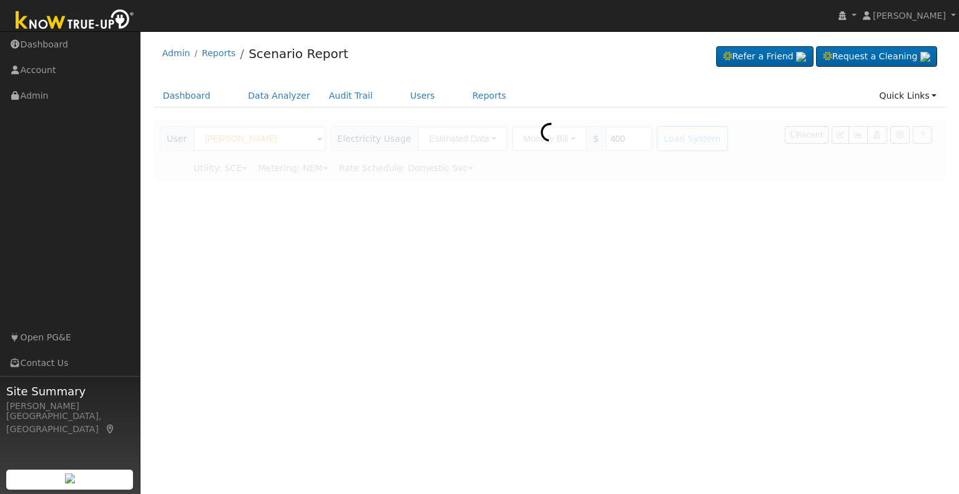
click at [652, 151] on div at bounding box center [550, 150] width 793 height 61
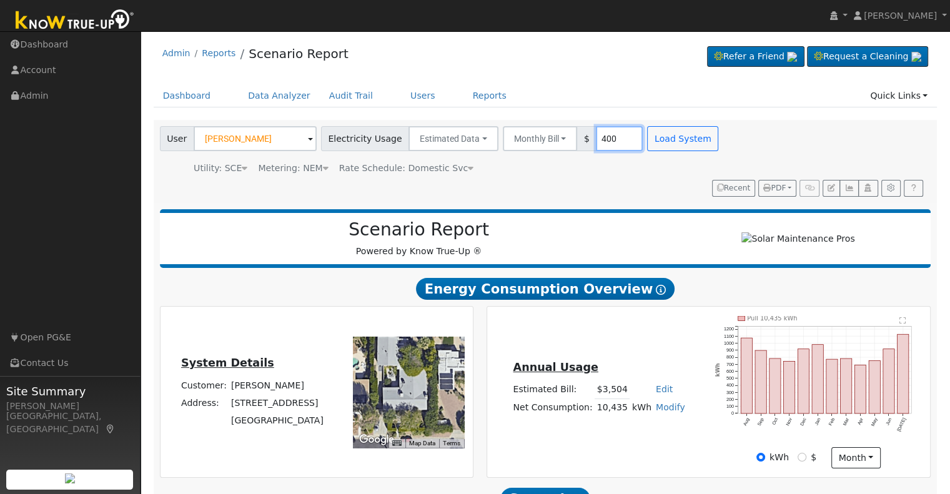
click at [596, 136] on input "400" at bounding box center [619, 138] width 47 height 25
type input "500"
click at [649, 144] on button "Load System" at bounding box center [682, 138] width 71 height 25
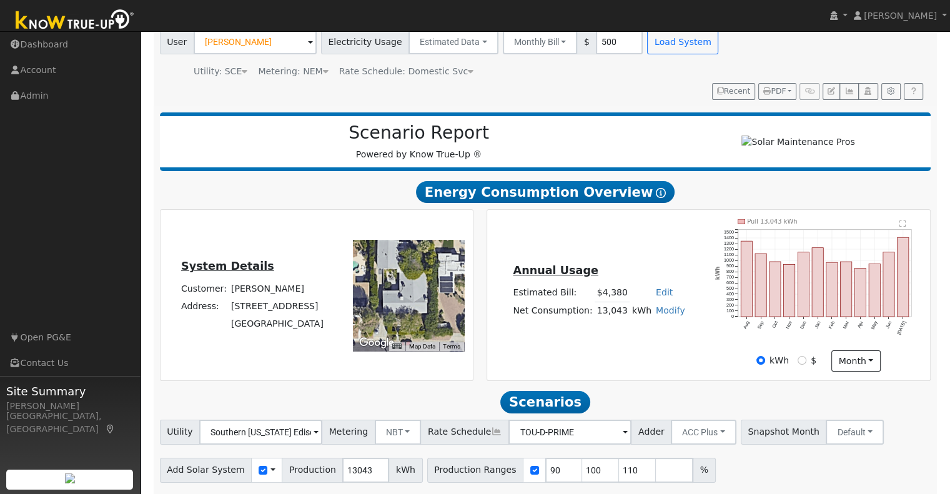
scroll to position [119, 0]
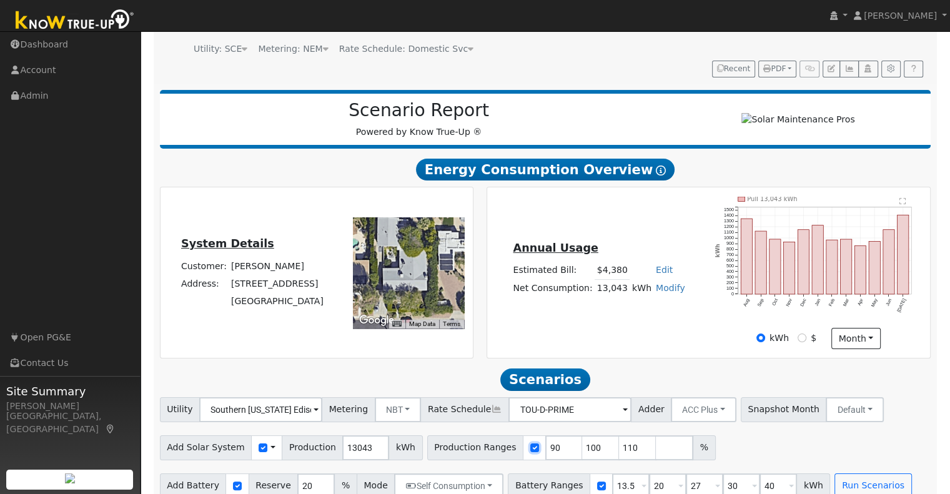
click at [530, 443] on input "checkbox" at bounding box center [534, 447] width 9 height 9
click at [523, 435] on div at bounding box center [534, 447] width 23 height 25
click at [530, 443] on input "checkbox" at bounding box center [534, 447] width 9 height 9
checkbox input "true"
click at [545, 435] on input "90" at bounding box center [563, 447] width 37 height 25
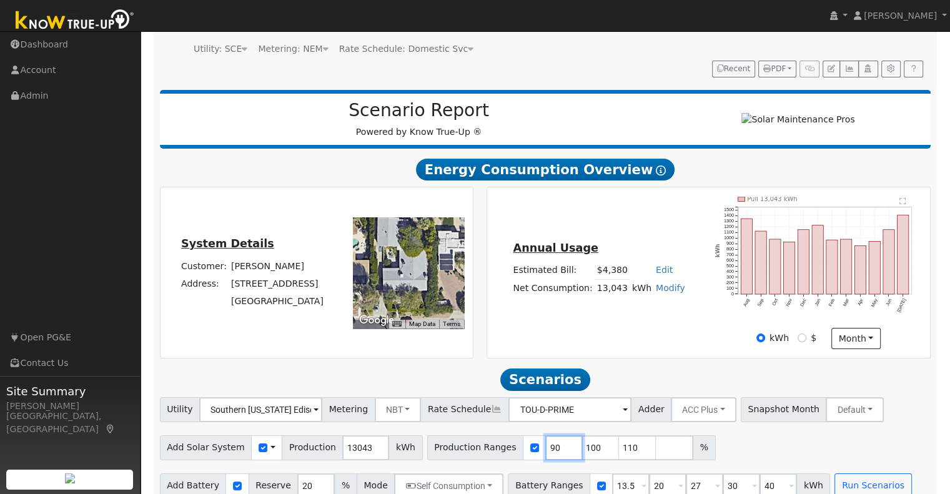
click at [545, 435] on input "90" at bounding box center [563, 447] width 37 height 25
type input "100"
type input "110"
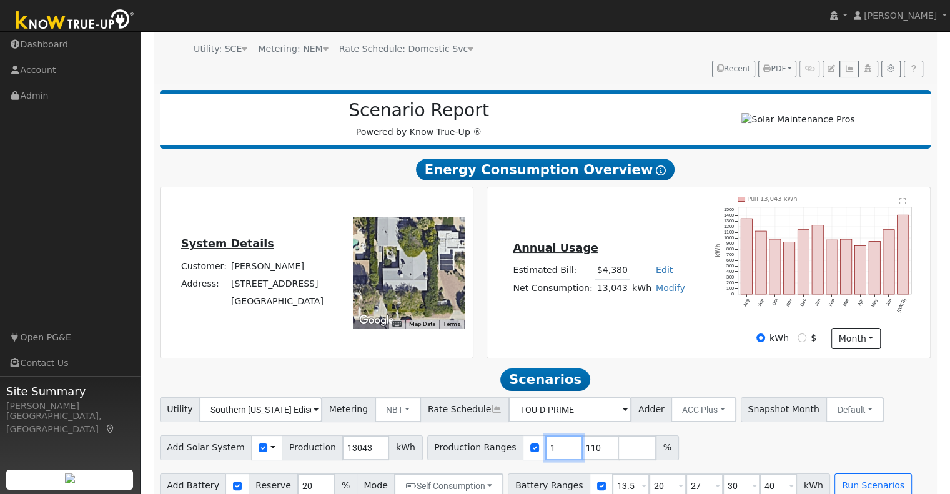
type input "110"
click at [745, 435] on div "Add Solar System Use CSV Data Production 13043 kWh Production Ranges 120 %" at bounding box center [545, 445] width 776 height 29
click at [838, 473] on button "Run Scenarios" at bounding box center [872, 485] width 77 height 25
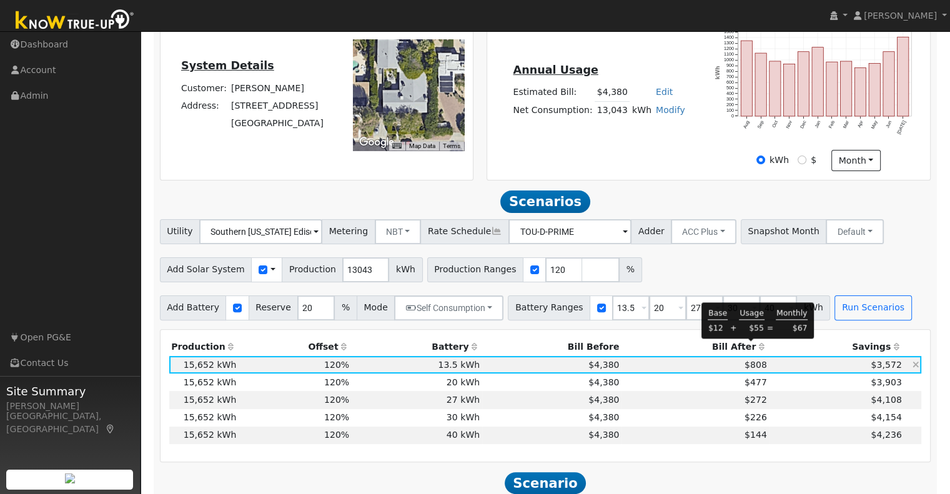
scroll to position [300, 0]
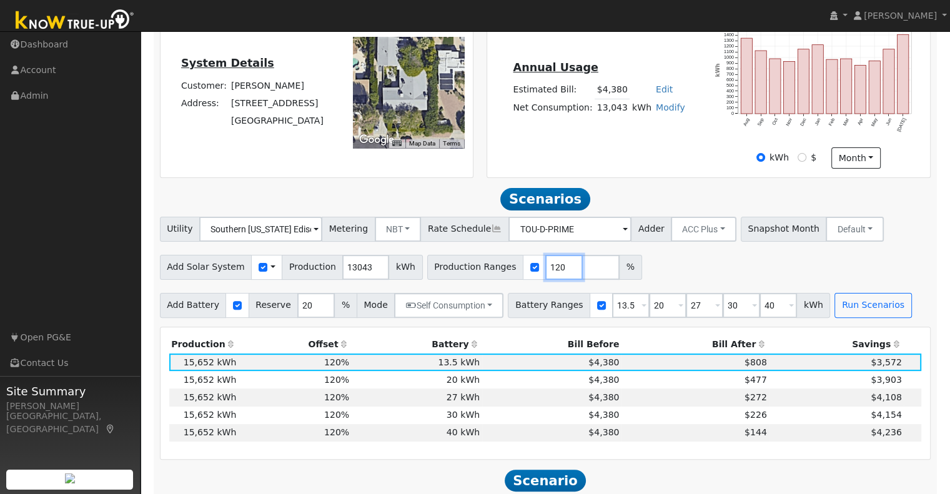
click at [545, 255] on input "120" at bounding box center [563, 267] width 37 height 25
type input "110"
click at [657, 250] on div "Add Solar System Use CSV Data Production 13043 kWh Production Ranges 110 %" at bounding box center [545, 264] width 776 height 29
click at [837, 294] on button "Run Scenarios" at bounding box center [872, 305] width 77 height 25
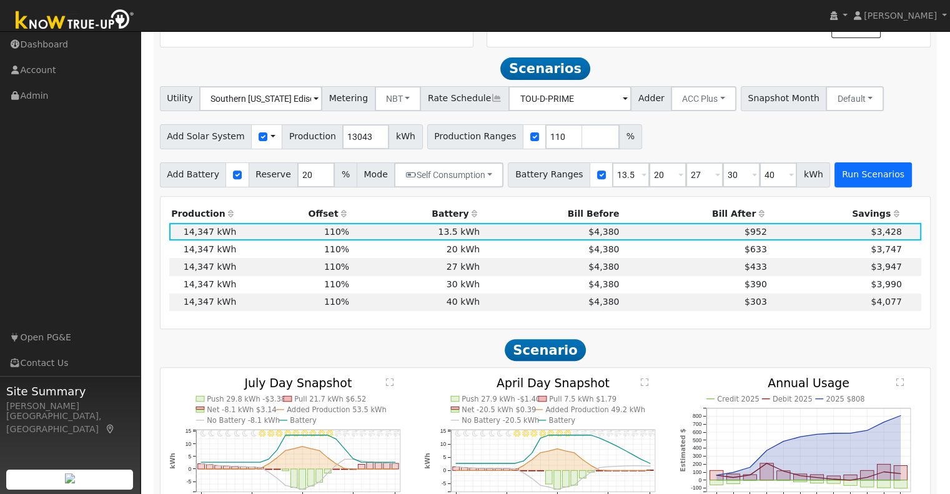
scroll to position [432, 0]
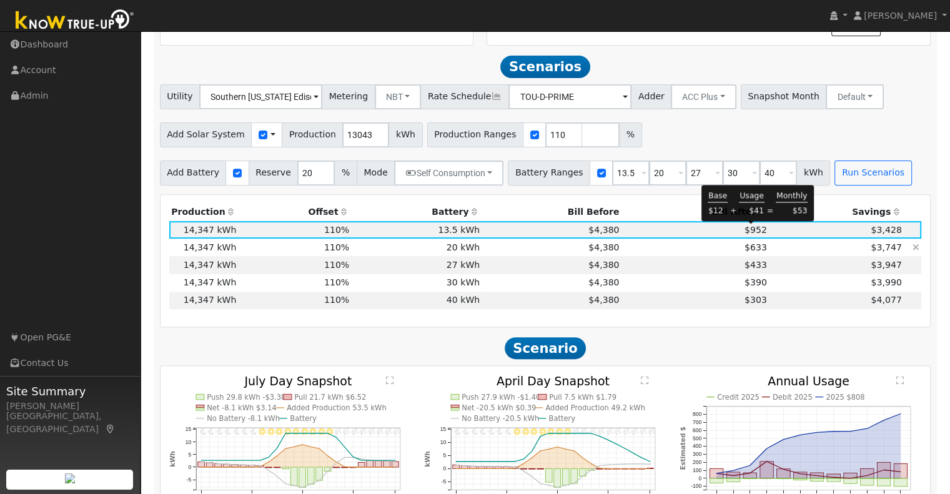
click at [751, 242] on span "$633" at bounding box center [756, 247] width 22 height 10
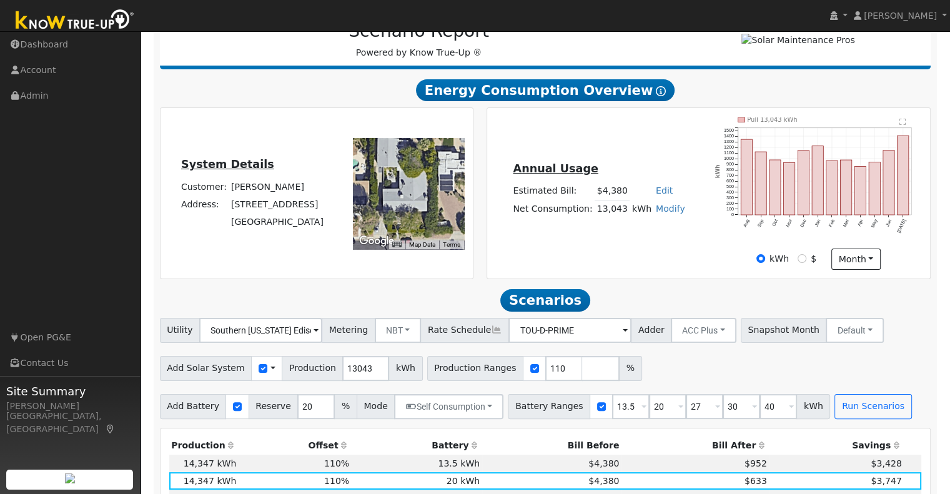
scroll to position [0, 0]
